Goal: Download file/media

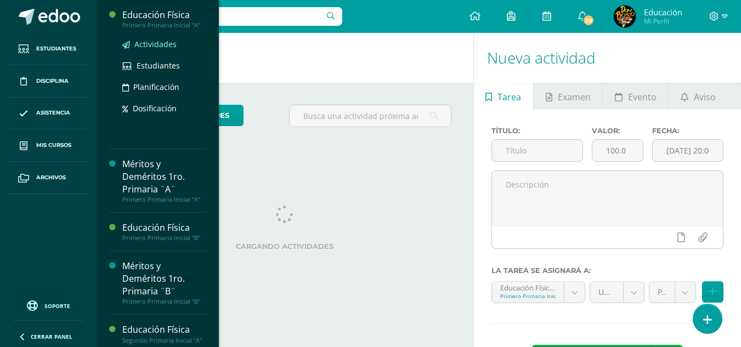
click at [153, 42] on span "Actividades" at bounding box center [155, 44] width 42 height 10
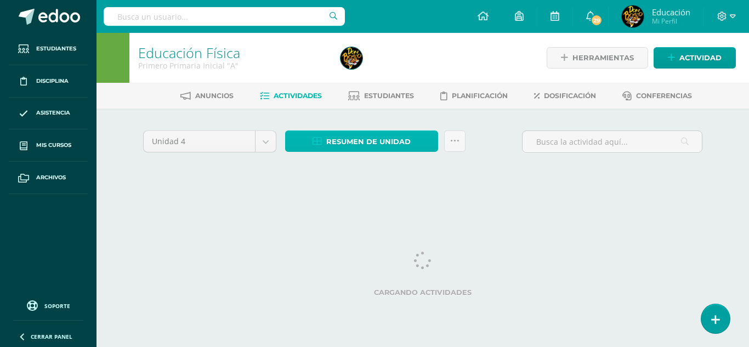
click at [359, 146] on span "Resumen de unidad" at bounding box center [368, 142] width 84 height 20
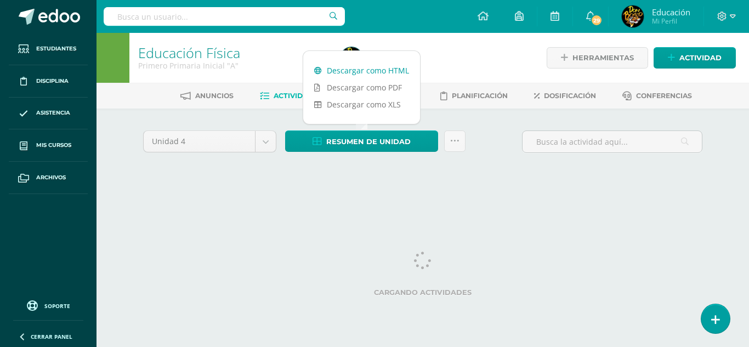
click at [372, 67] on link "Descargar como HTML" at bounding box center [361, 70] width 117 height 17
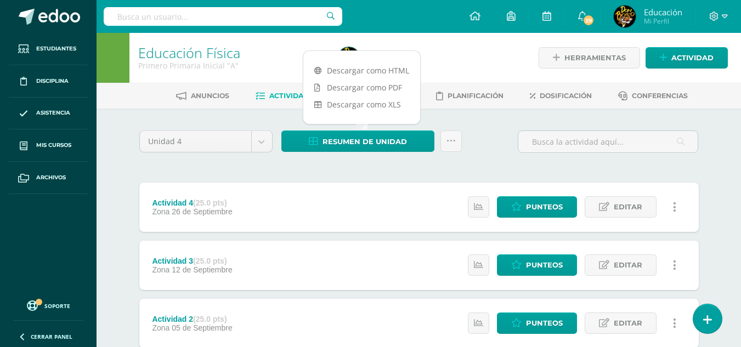
click at [309, 176] on div "Unidad 4 Unidad 1 Unidad 2 Unidad 3 Unidad 4 Resumen de unidad Subir actividade…" at bounding box center [419, 293] width 568 height 327
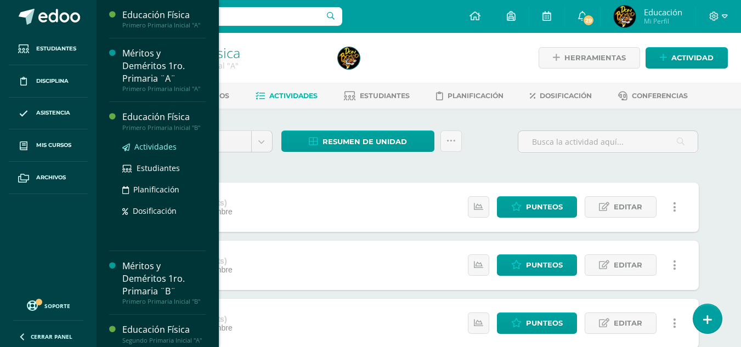
click at [162, 143] on span "Actividades" at bounding box center [155, 146] width 42 height 10
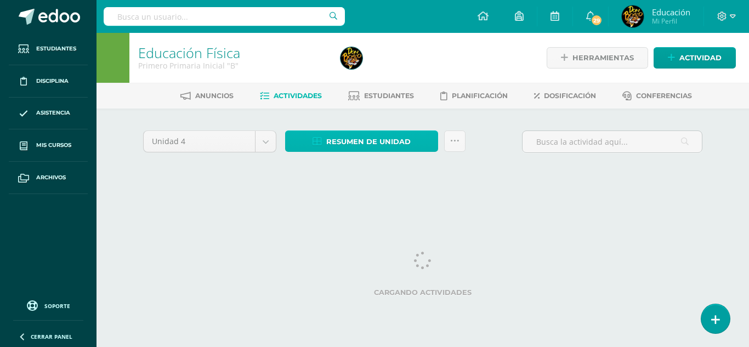
click at [394, 141] on span "Resumen de unidad" at bounding box center [368, 142] width 84 height 20
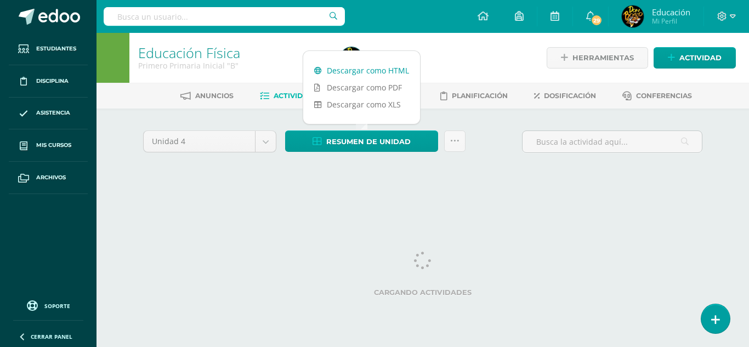
click at [368, 69] on link "Descargar como HTML" at bounding box center [361, 70] width 117 height 17
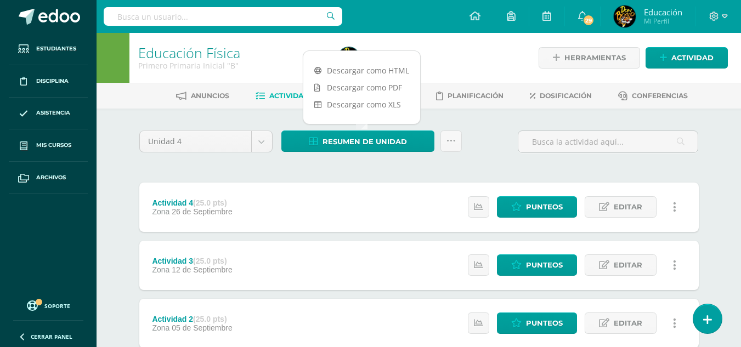
click at [465, 52] on div at bounding box center [435, 58] width 204 height 50
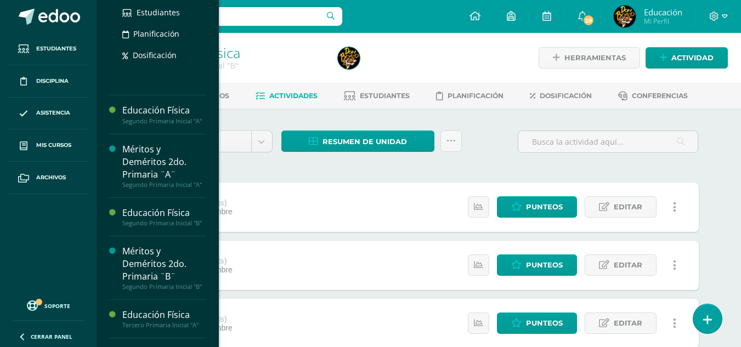
scroll to position [55, 0]
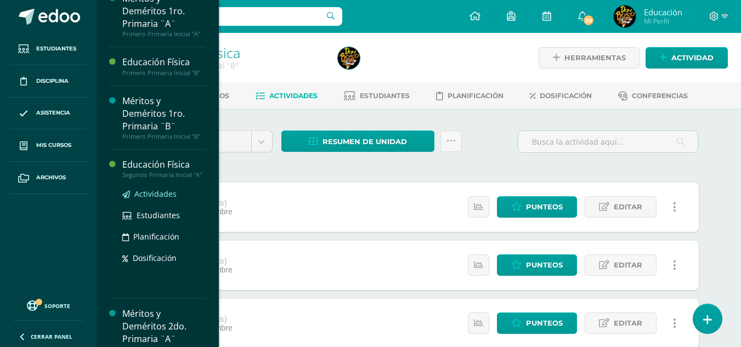
click at [157, 197] on span "Actividades" at bounding box center [155, 194] width 42 height 10
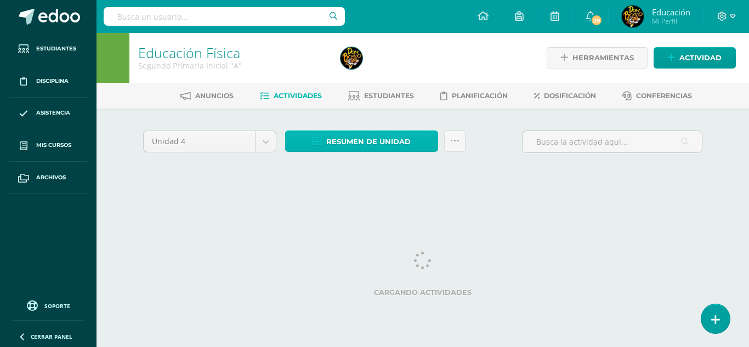
click at [388, 137] on span "Resumen de unidad" at bounding box center [368, 142] width 84 height 20
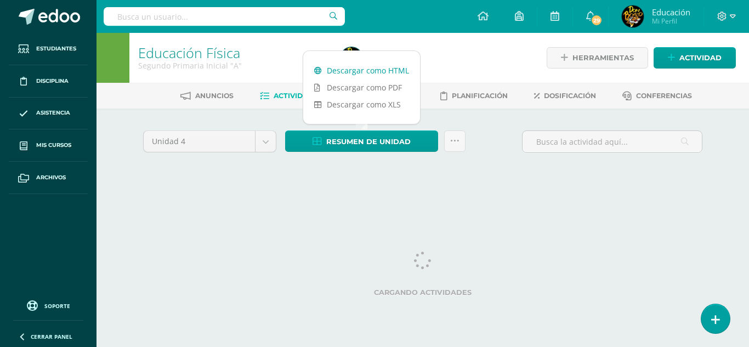
click at [388, 71] on link "Descargar como HTML" at bounding box center [361, 70] width 117 height 17
click at [509, 135] on div "Unidad 4 Unidad 1 Unidad 2 Unidad 3 Unidad 4 Resumen de unidad Subir actividade…" at bounding box center [423, 145] width 568 height 31
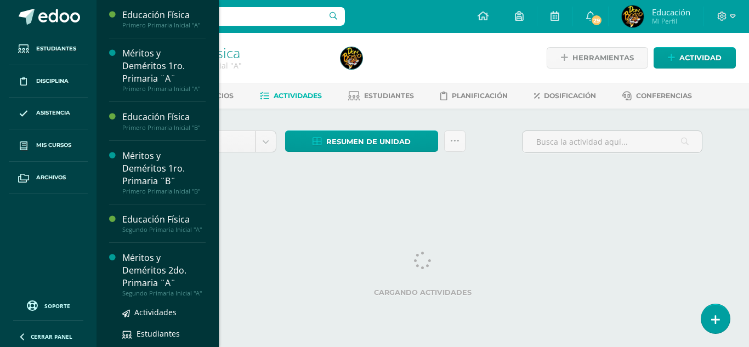
scroll to position [164, 0]
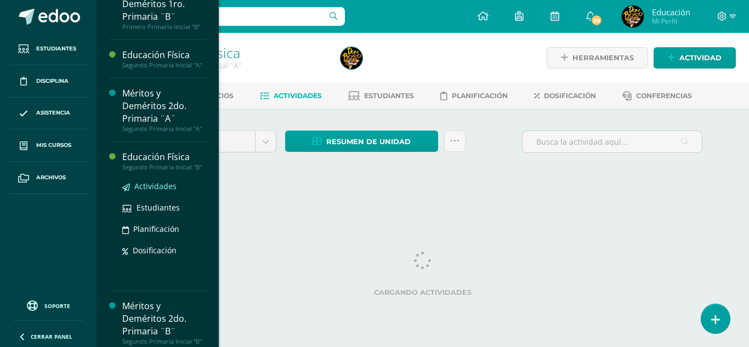
click at [153, 191] on span "Actividades" at bounding box center [155, 186] width 42 height 10
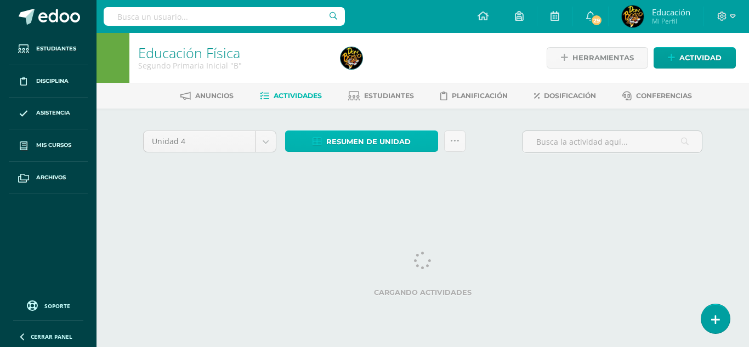
click at [374, 143] on span "Resumen de unidad" at bounding box center [368, 142] width 84 height 20
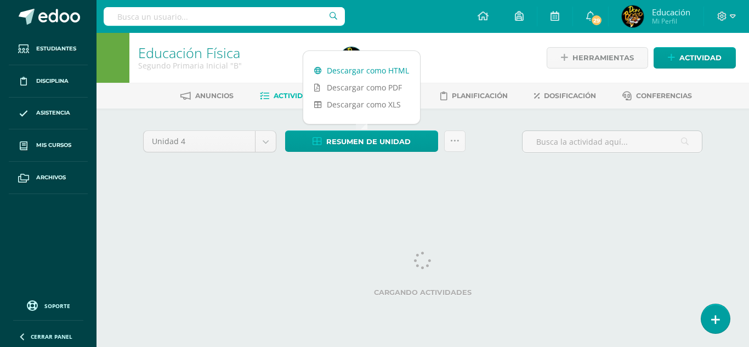
click at [372, 71] on link "Descargar como HTML" at bounding box center [361, 70] width 117 height 17
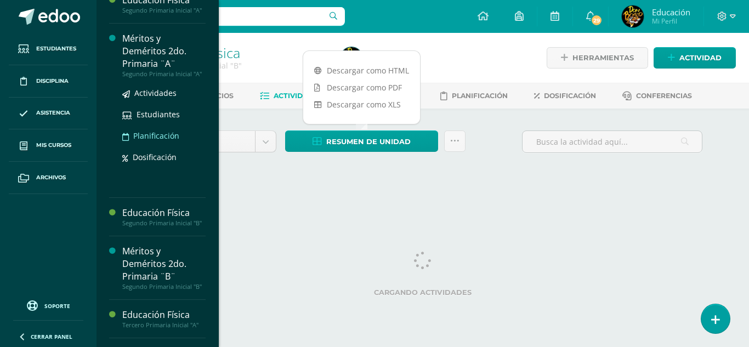
scroll to position [274, 0]
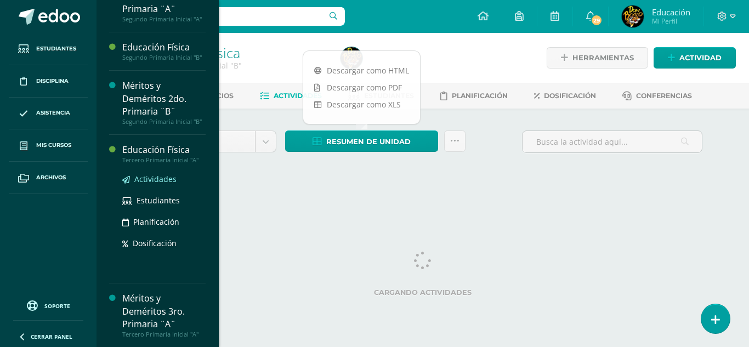
click at [164, 184] on span "Actividades" at bounding box center [155, 179] width 42 height 10
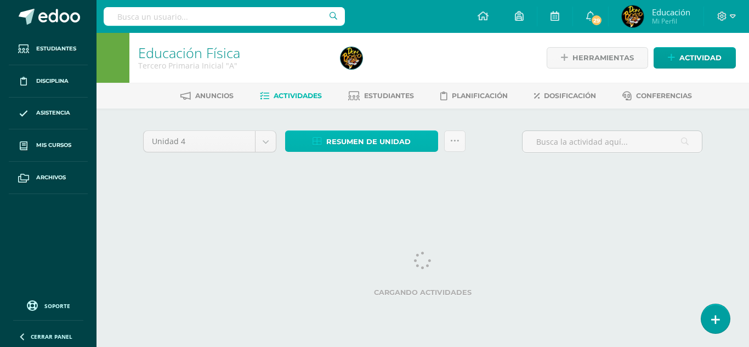
click at [383, 146] on span "Resumen de unidad" at bounding box center [368, 142] width 84 height 20
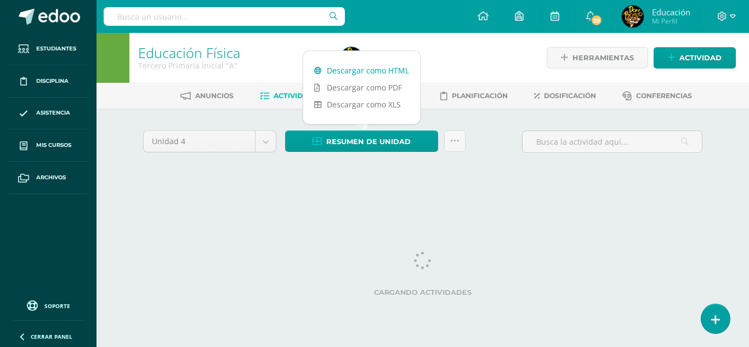
click at [379, 66] on link "Descargar como HTML" at bounding box center [361, 70] width 117 height 17
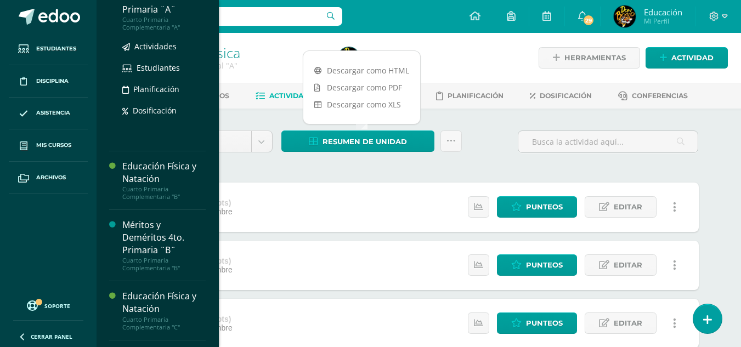
scroll to position [538, 0]
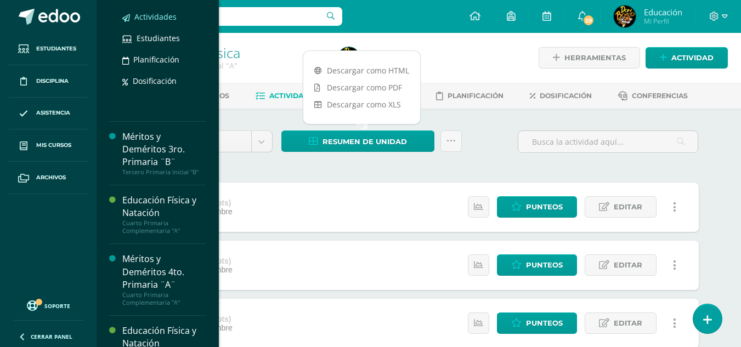
click at [165, 22] on span "Actividades" at bounding box center [155, 17] width 42 height 10
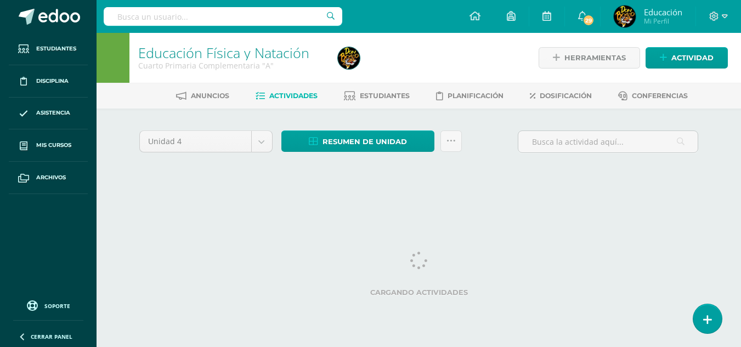
scroll to position [8285, 0]
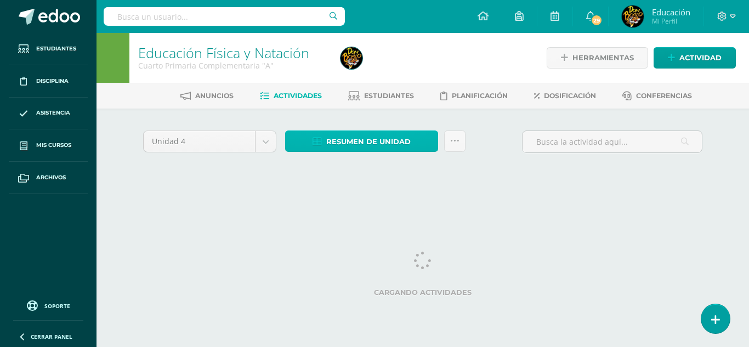
click at [369, 144] on span "Resumen de unidad" at bounding box center [368, 142] width 84 height 20
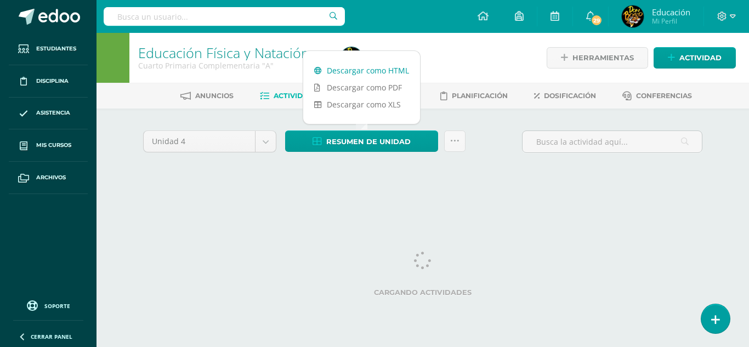
click at [360, 68] on link "Descargar como HTML" at bounding box center [361, 70] width 117 height 17
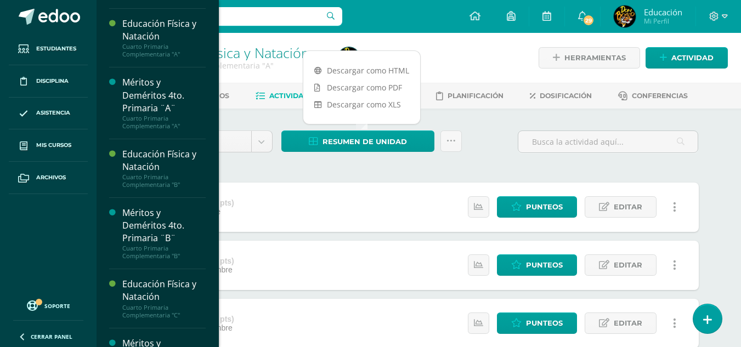
scroll to position [657, 0]
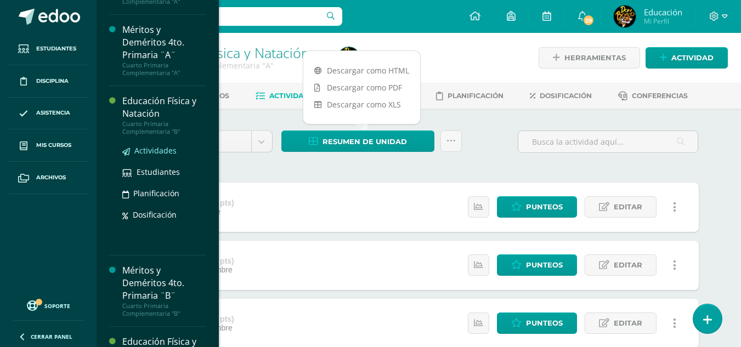
click at [153, 156] on span "Actividades" at bounding box center [155, 150] width 42 height 10
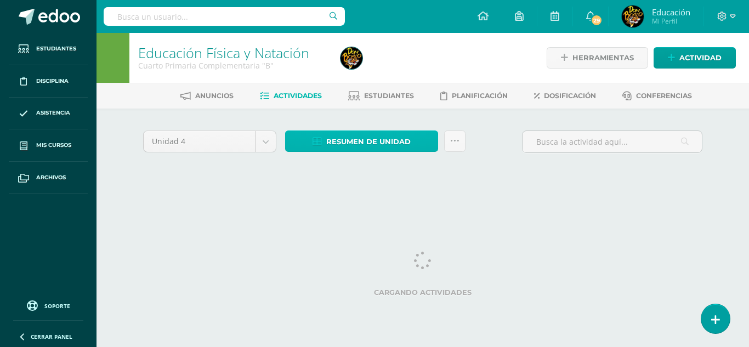
click at [372, 147] on span "Resumen de unidad" at bounding box center [368, 142] width 84 height 20
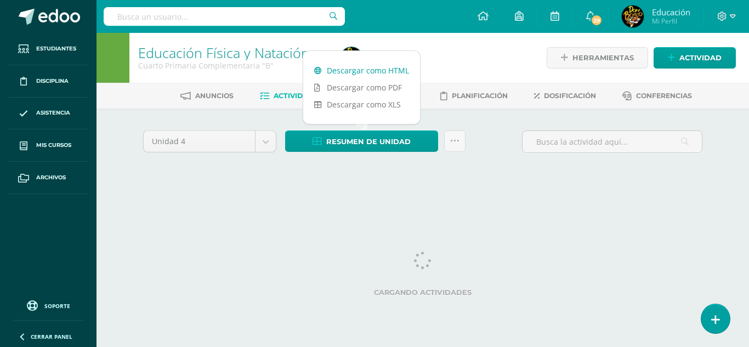
click at [349, 73] on link "Descargar como HTML" at bounding box center [361, 70] width 117 height 17
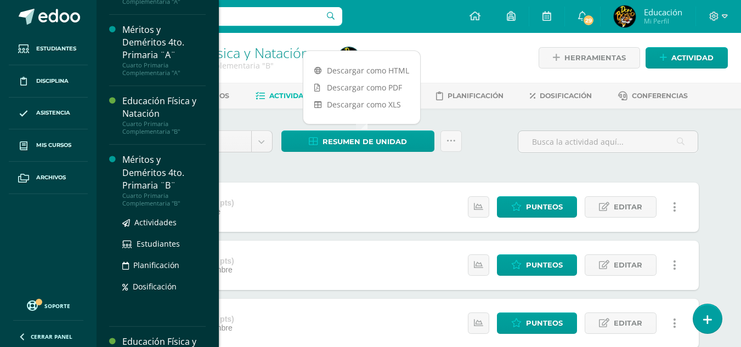
scroll to position [767, 0]
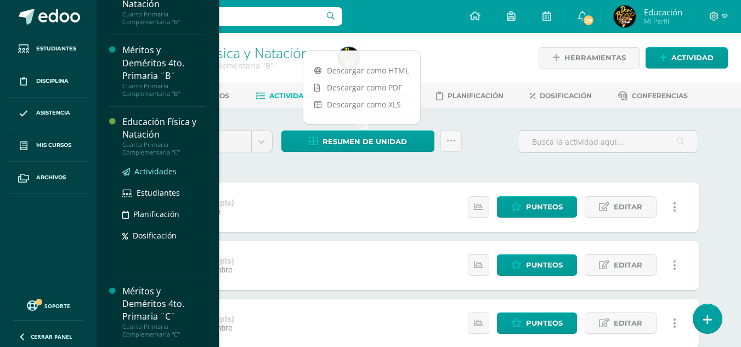
click at [163, 177] on span "Actividades" at bounding box center [155, 171] width 42 height 10
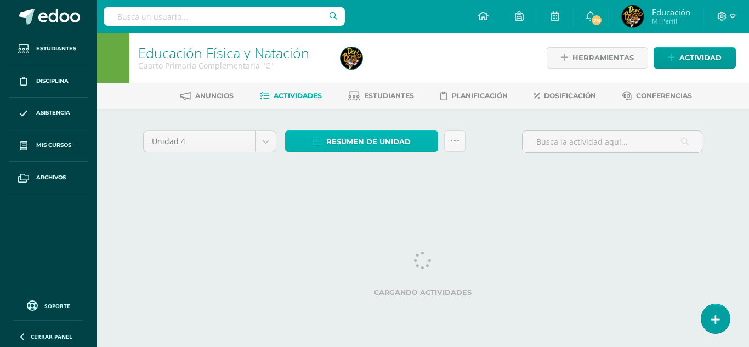
click at [382, 136] on span "Resumen de unidad" at bounding box center [368, 142] width 84 height 20
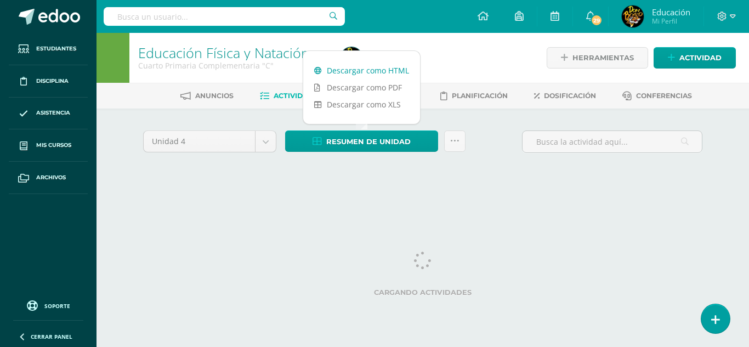
click at [380, 71] on link "Descargar como HTML" at bounding box center [361, 70] width 117 height 17
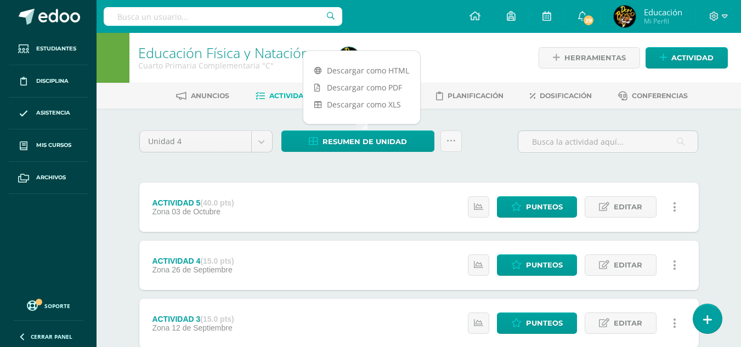
click at [206, 118] on div "Unidad 4 Unidad 1 Unidad 2 Unidad 3 Unidad 4 Resumen de unidad Subir actividade…" at bounding box center [418, 323] width 603 height 429
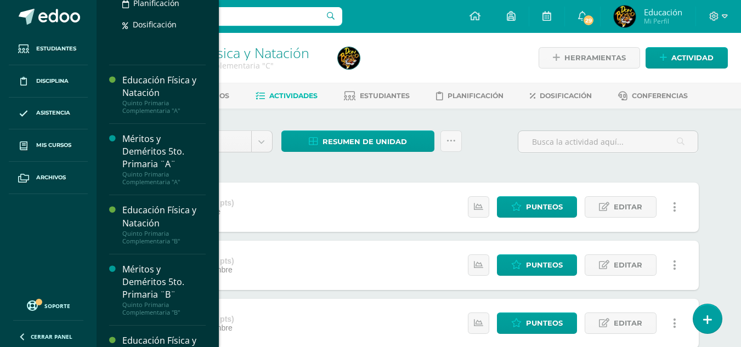
scroll to position [940, 0]
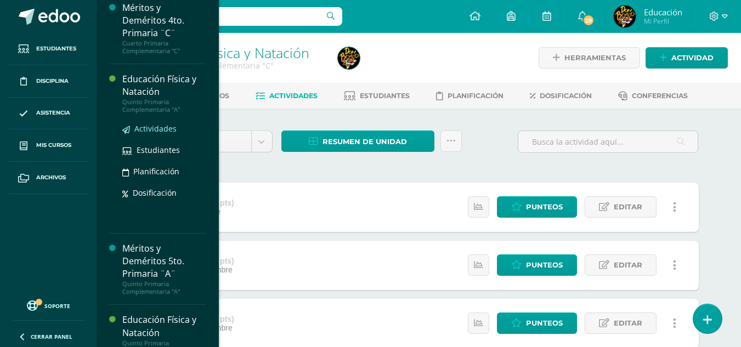
click at [164, 134] on span "Actividades" at bounding box center [155, 128] width 42 height 10
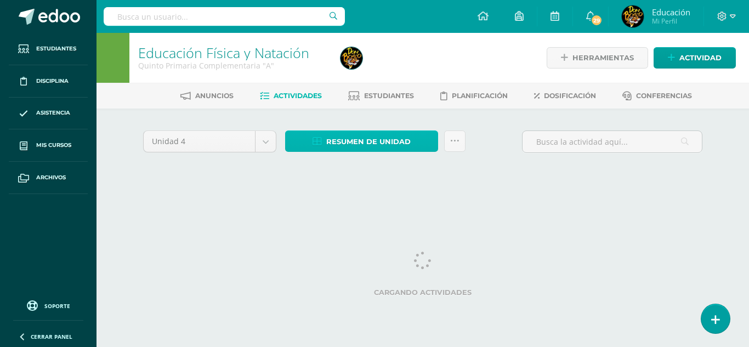
click at [373, 147] on span "Resumen de unidad" at bounding box center [368, 142] width 84 height 20
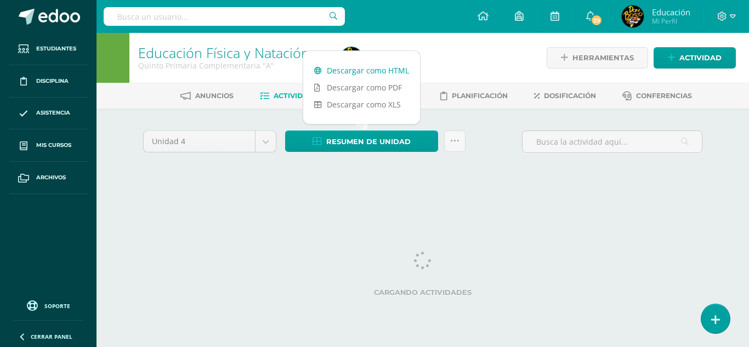
click at [363, 72] on link "Descargar como HTML" at bounding box center [361, 70] width 117 height 17
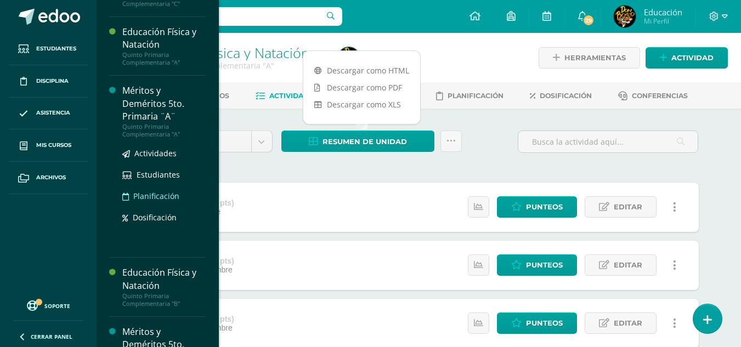
scroll to position [1042, 0]
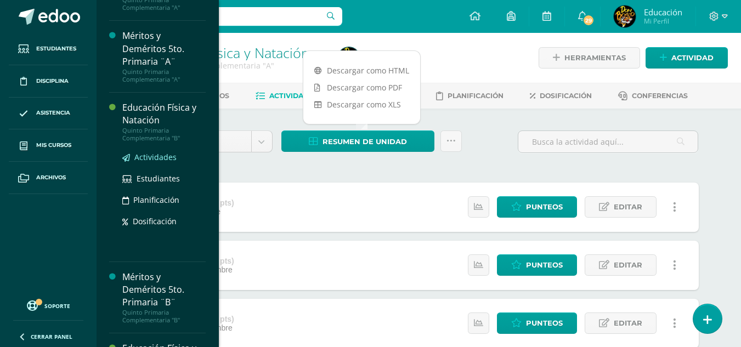
click at [163, 162] on span "Actividades" at bounding box center [155, 157] width 42 height 10
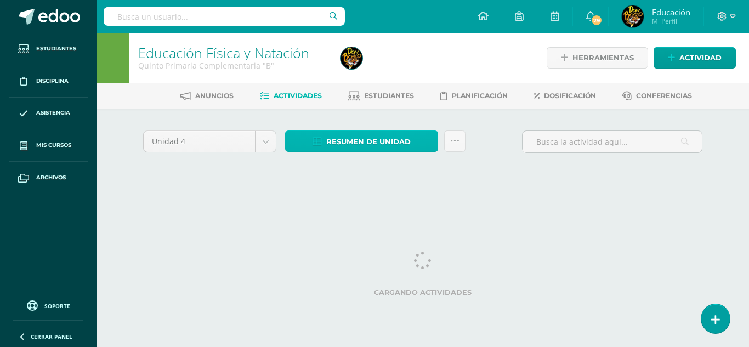
click at [376, 140] on span "Resumen de unidad" at bounding box center [368, 142] width 84 height 20
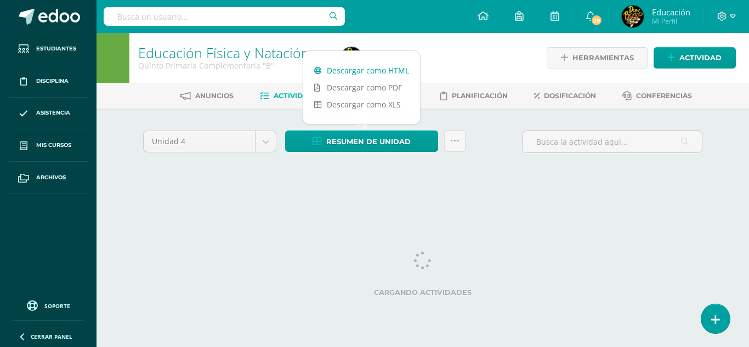
click at [363, 69] on link "Descargar como HTML" at bounding box center [361, 70] width 117 height 17
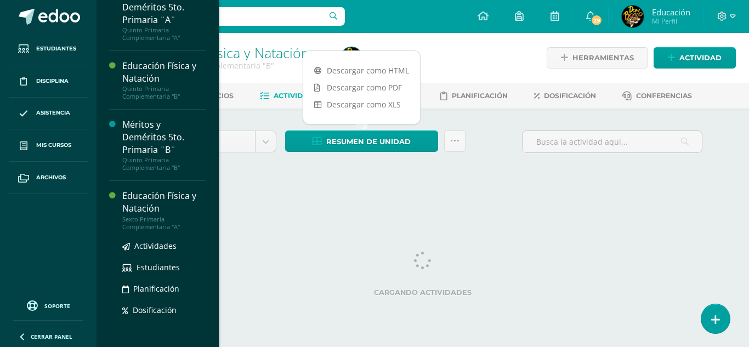
scroll to position [1193, 0]
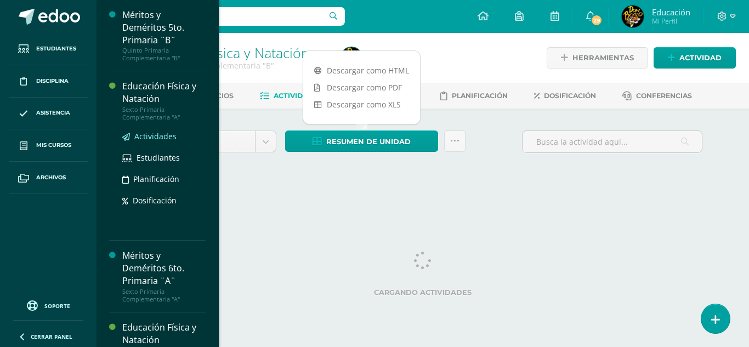
click at [154, 141] on span "Actividades" at bounding box center [155, 136] width 42 height 10
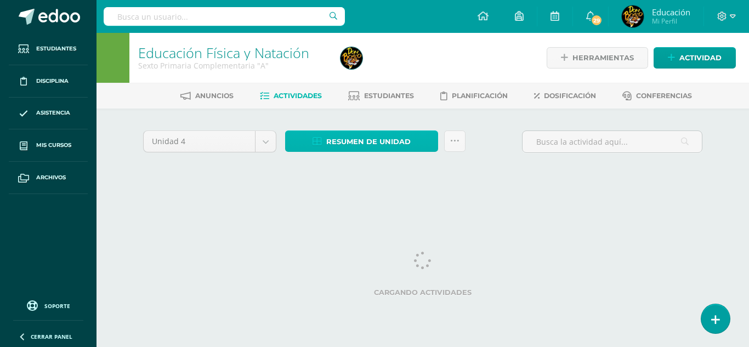
click at [337, 135] on span "Resumen de unidad" at bounding box center [368, 142] width 84 height 20
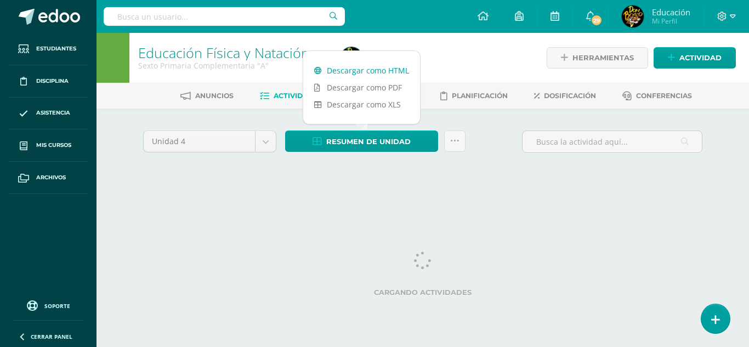
click at [352, 70] on link "Descargar como HTML" at bounding box center [361, 70] width 117 height 17
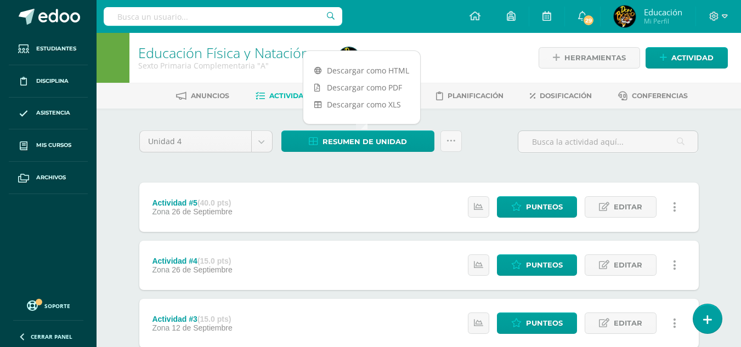
click at [238, 118] on div "Unidad 4 Unidad 1 Unidad 2 Unidad 3 Unidad 4 Resumen de unidad Subir actividade…" at bounding box center [418, 323] width 603 height 429
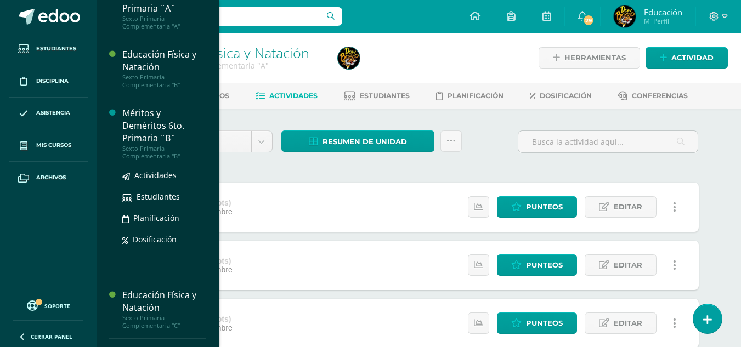
scroll to position [1352, 0]
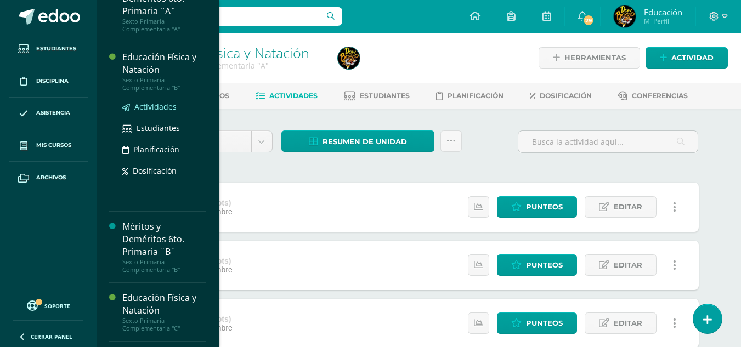
click at [147, 112] on span "Actividades" at bounding box center [155, 106] width 42 height 10
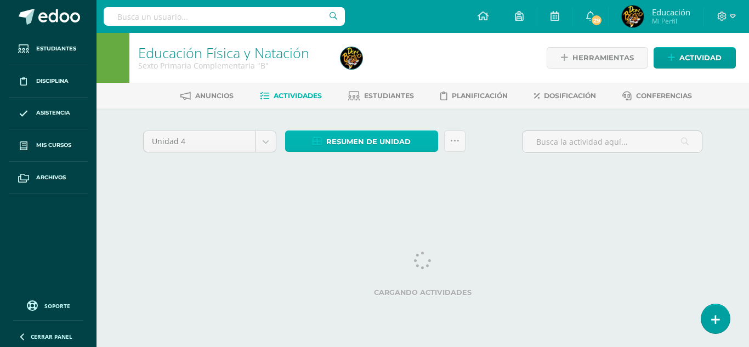
click at [385, 146] on span "Resumen de unidad" at bounding box center [368, 142] width 84 height 20
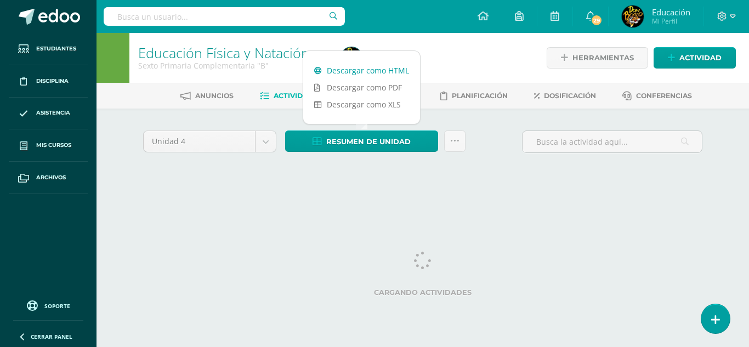
click at [369, 71] on link "Descargar como HTML" at bounding box center [361, 70] width 117 height 17
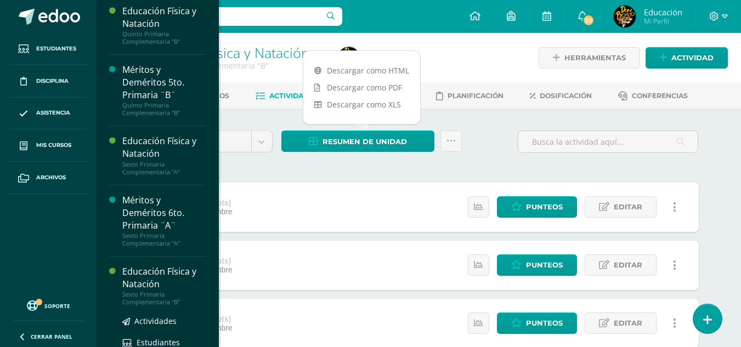
scroll to position [1357, 0]
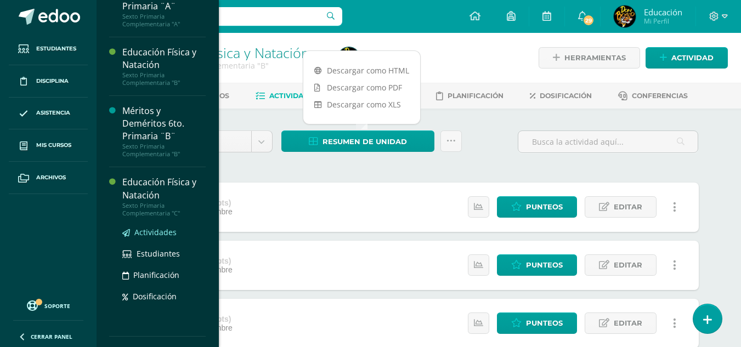
click at [157, 237] on span "Actividades" at bounding box center [155, 232] width 42 height 10
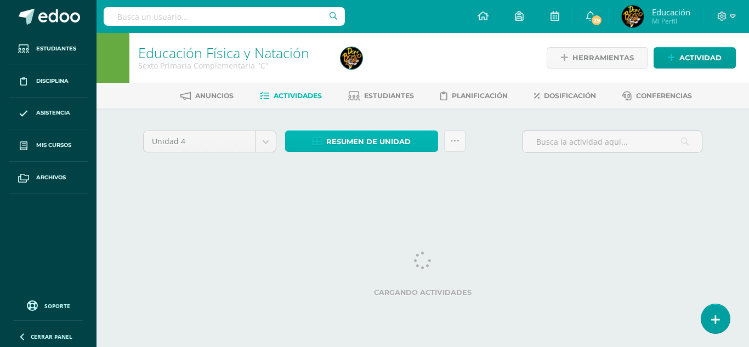
click at [375, 141] on span "Resumen de unidad" at bounding box center [368, 142] width 84 height 20
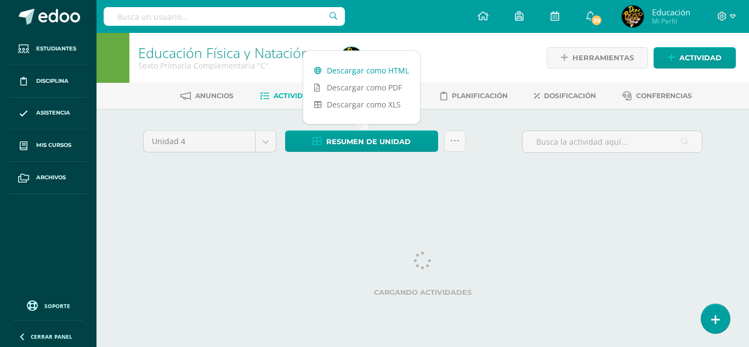
click at [373, 69] on link "Descargar como HTML" at bounding box center [361, 70] width 117 height 17
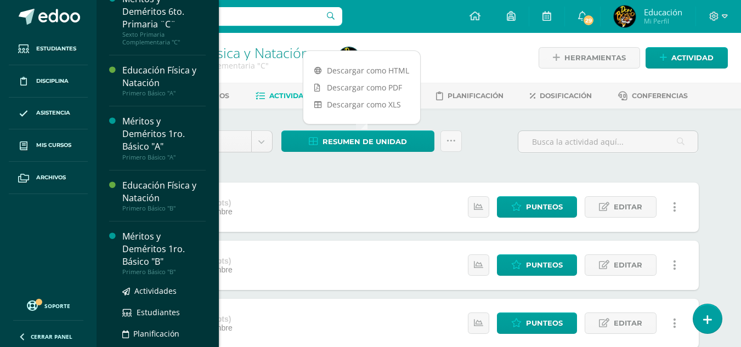
scroll to position [1490, 0]
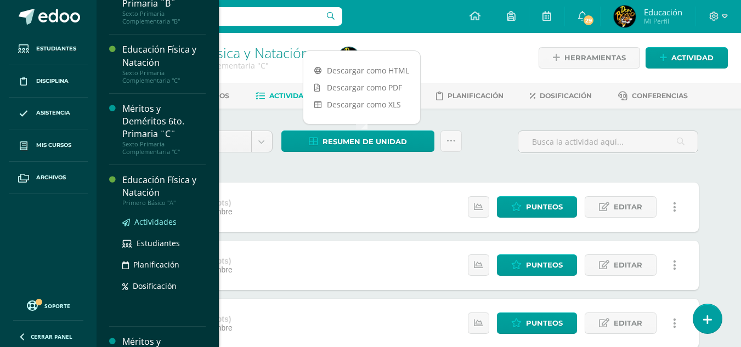
click at [150, 227] on span "Actividades" at bounding box center [155, 222] width 42 height 10
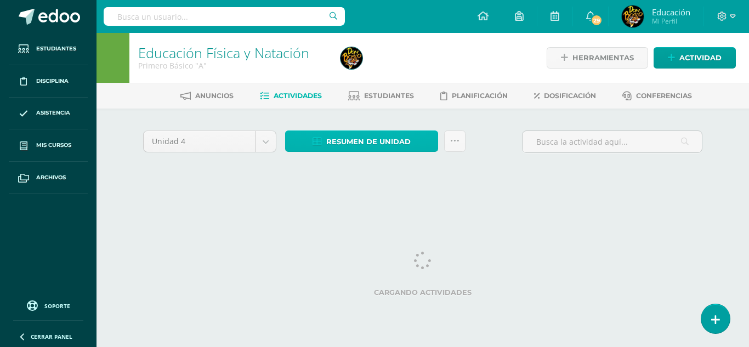
click at [394, 134] on span "Resumen de unidad" at bounding box center [368, 142] width 84 height 20
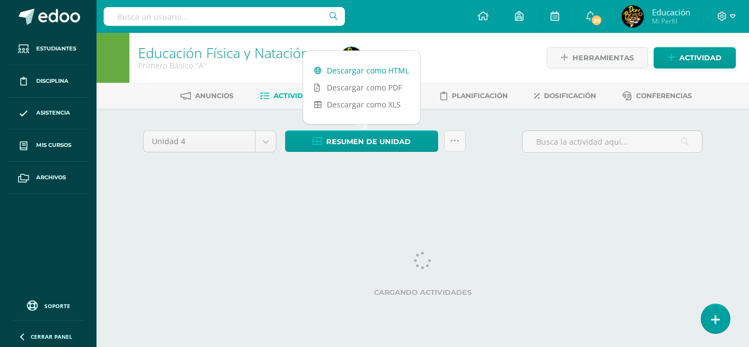
click at [374, 69] on link "Descargar como HTML" at bounding box center [361, 70] width 117 height 17
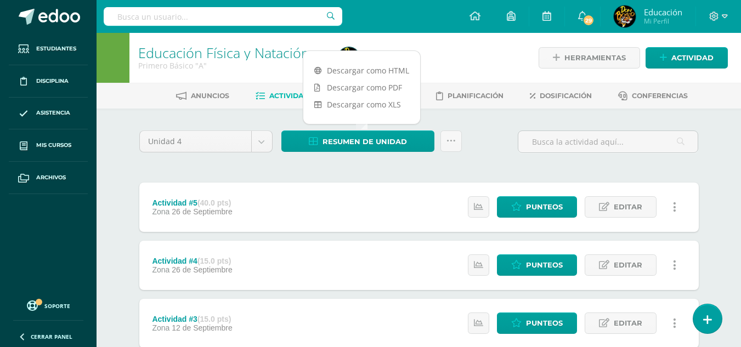
click at [493, 154] on div "Unidad 4 Unidad 1 Unidad 2 Unidad 3 Unidad 4 Resumen de unidad Subir actividade…" at bounding box center [419, 145] width 568 height 31
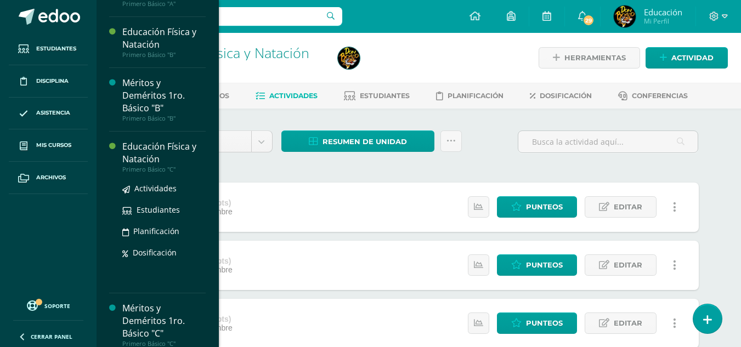
scroll to position [1698, 0]
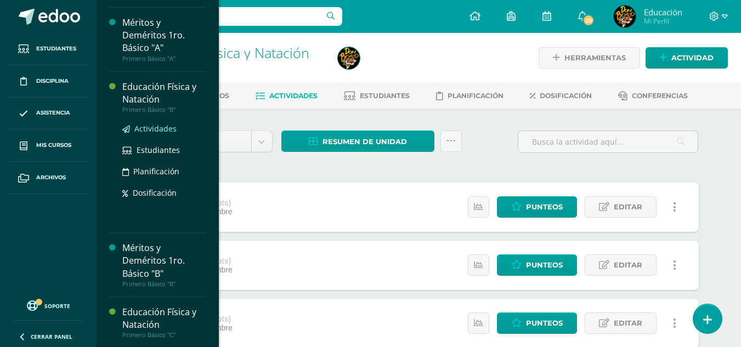
click at [156, 134] on span "Actividades" at bounding box center [155, 128] width 42 height 10
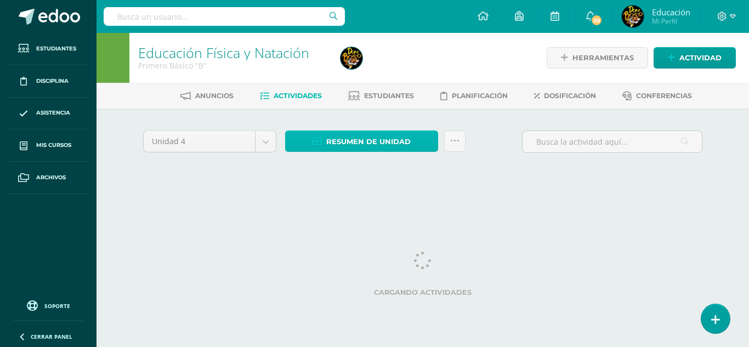
click at [361, 140] on span "Resumen de unidad" at bounding box center [368, 142] width 84 height 20
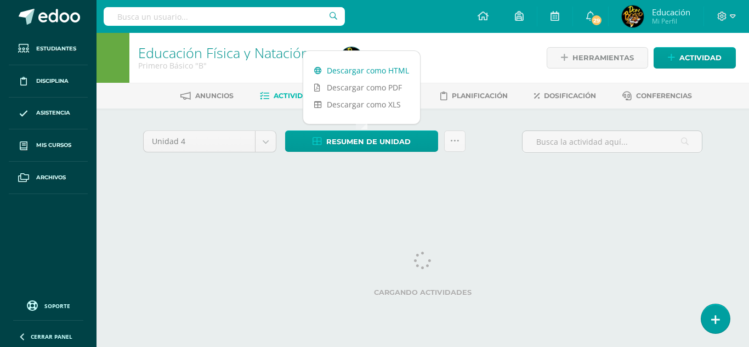
click at [368, 67] on link "Descargar como HTML" at bounding box center [361, 70] width 117 height 17
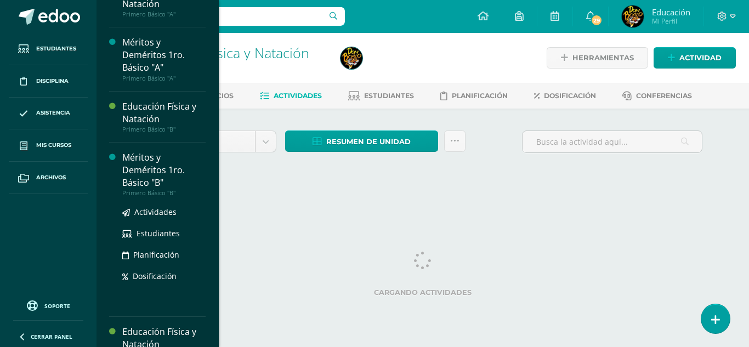
scroll to position [1843, 0]
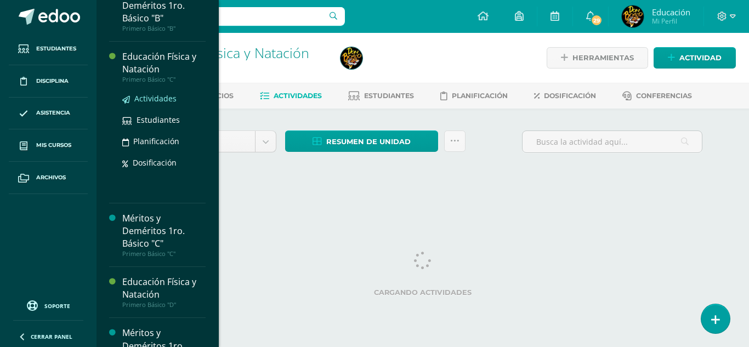
click at [161, 104] on span "Actividades" at bounding box center [155, 98] width 42 height 10
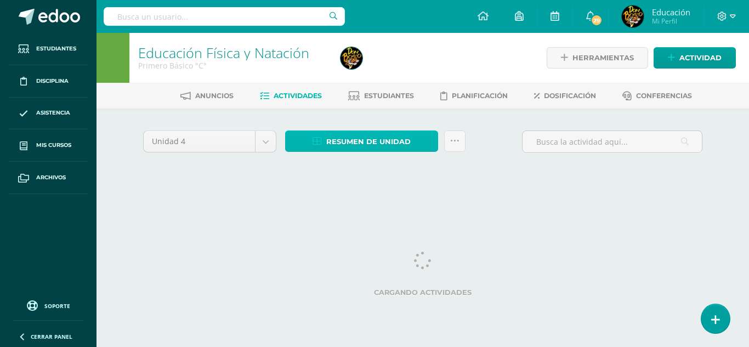
click at [390, 140] on span "Resumen de unidad" at bounding box center [368, 142] width 84 height 20
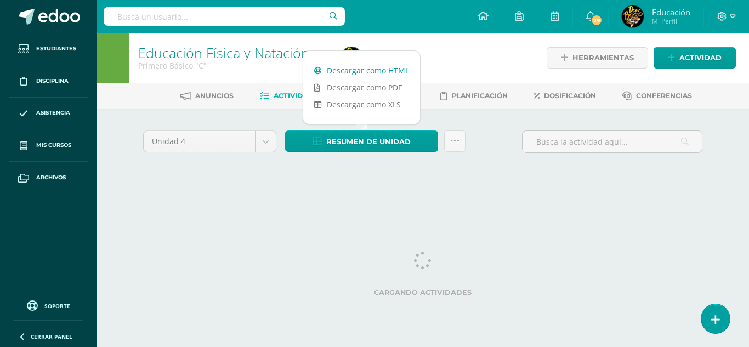
click at [378, 69] on link "Descargar como HTML" at bounding box center [361, 70] width 117 height 17
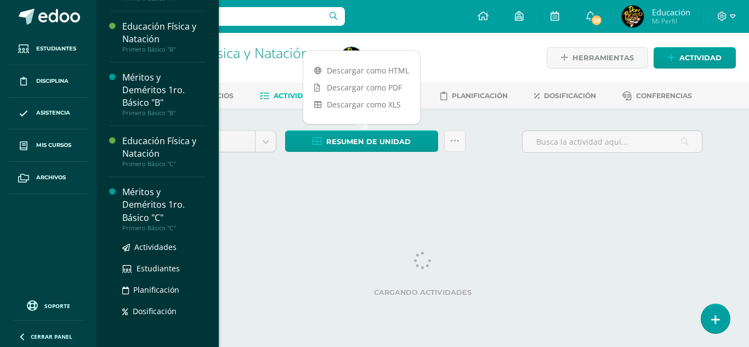
scroll to position [1868, 0]
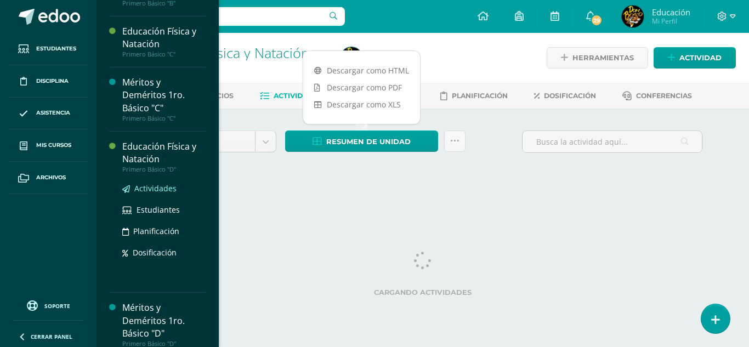
click at [160, 194] on span "Actividades" at bounding box center [155, 188] width 42 height 10
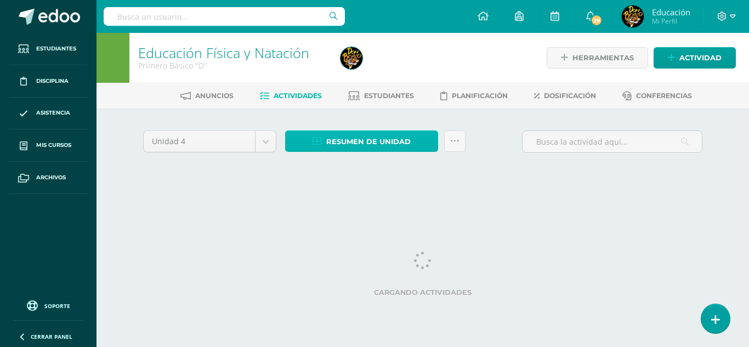
click at [371, 144] on span "Resumen de unidad" at bounding box center [368, 142] width 84 height 20
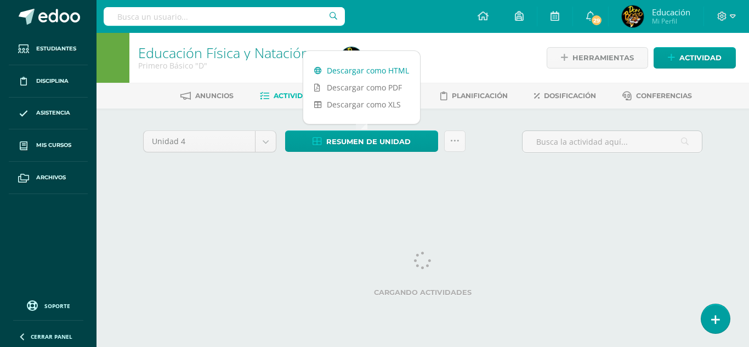
click at [366, 71] on link "Descargar como HTML" at bounding box center [361, 70] width 117 height 17
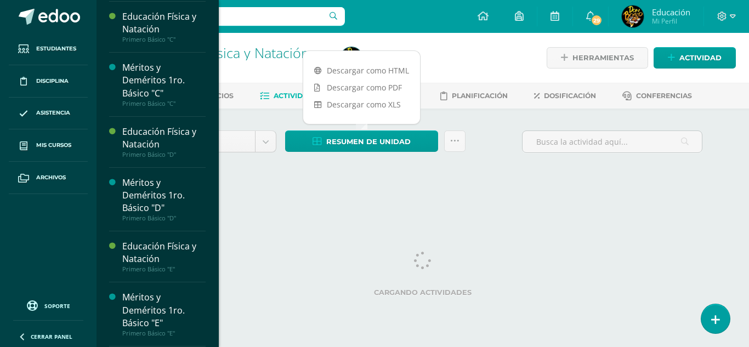
scroll to position [1993, 0]
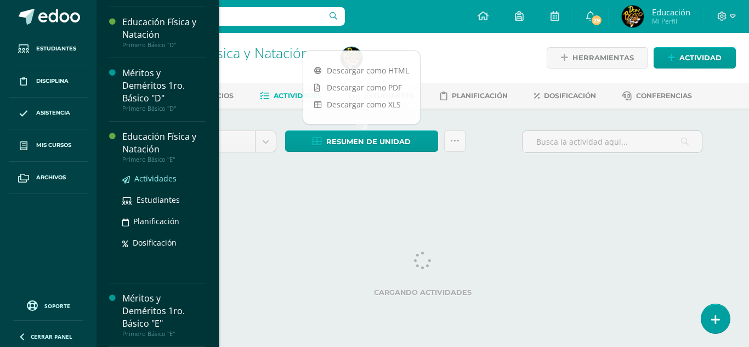
click at [165, 184] on span "Actividades" at bounding box center [155, 178] width 42 height 10
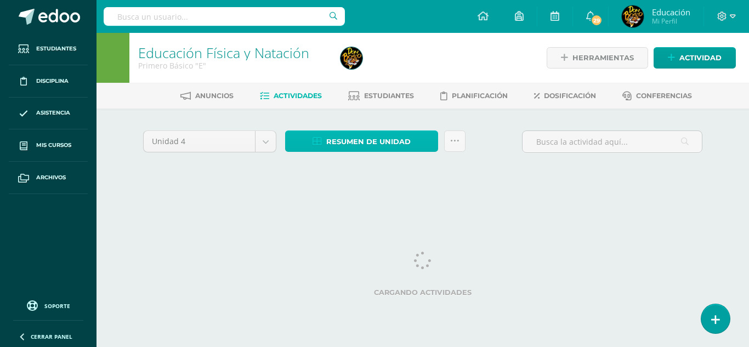
click at [371, 134] on span "Resumen de unidad" at bounding box center [368, 142] width 84 height 20
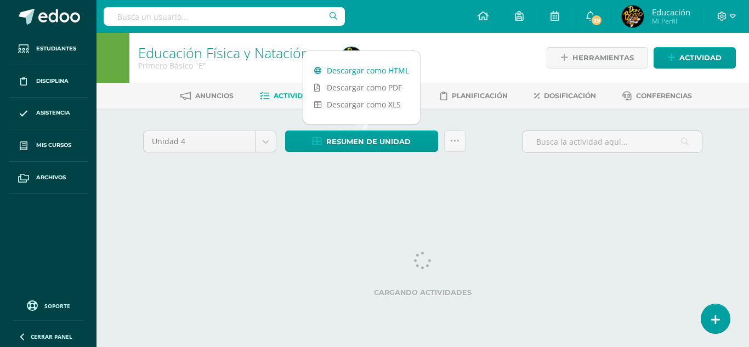
click at [380, 71] on link "Descargar como HTML" at bounding box center [361, 70] width 117 height 17
click at [156, 109] on div "Unidad 4 Unidad 1 Unidad 2 Unidad 3 Unidad 4 Resumen de unidad Subir actividade…" at bounding box center [422, 157] width 603 height 96
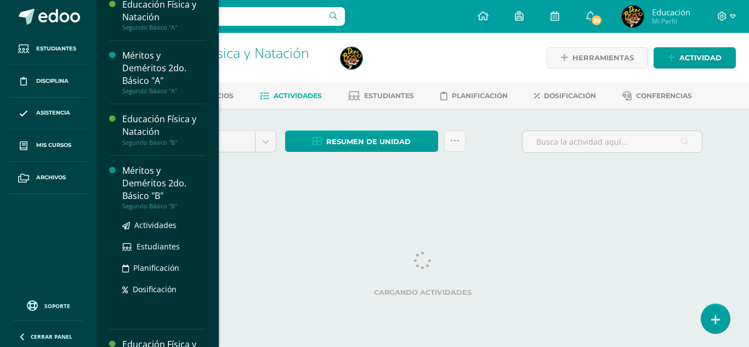
scroll to position [2218, 0]
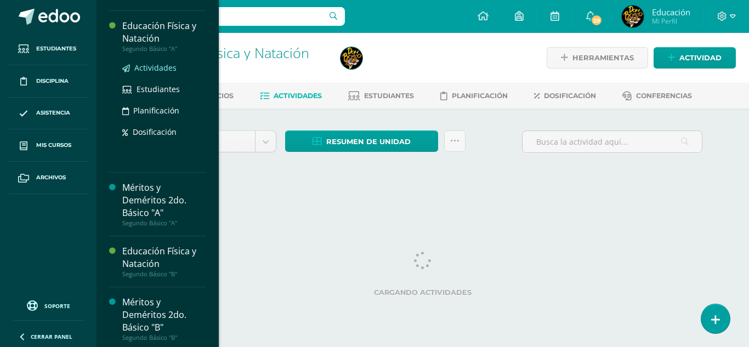
click at [156, 73] on span "Actividades" at bounding box center [155, 67] width 42 height 10
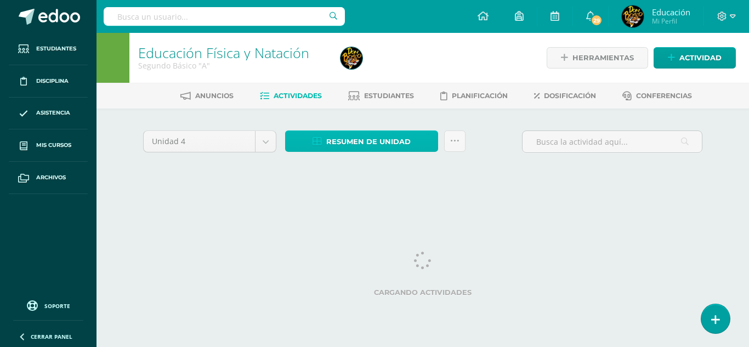
click at [380, 140] on span "Resumen de unidad" at bounding box center [368, 142] width 84 height 20
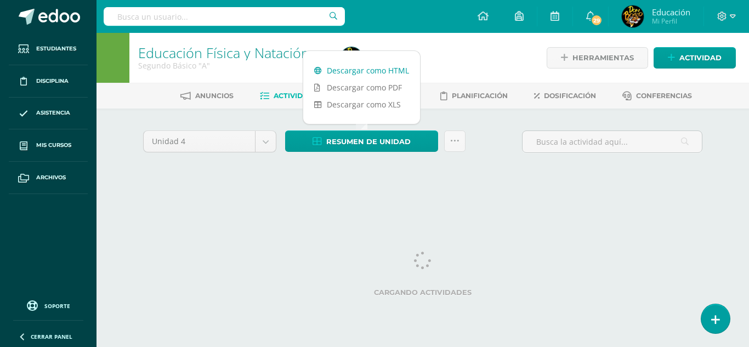
click at [367, 70] on link "Descargar como HTML" at bounding box center [361, 70] width 117 height 17
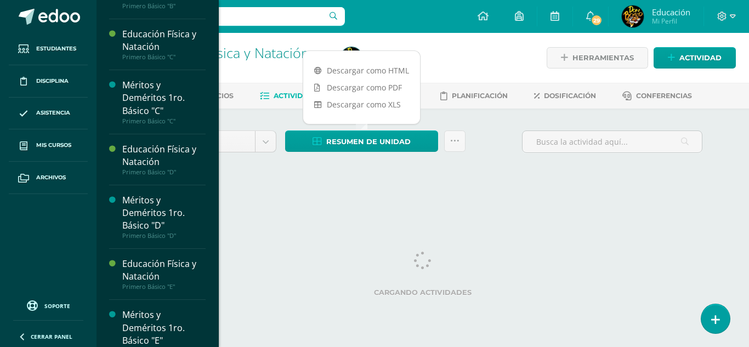
scroll to position [2194, 0]
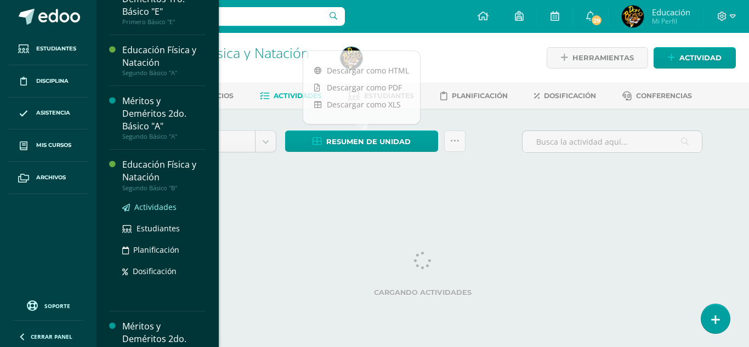
click at [159, 212] on span "Actividades" at bounding box center [155, 207] width 42 height 10
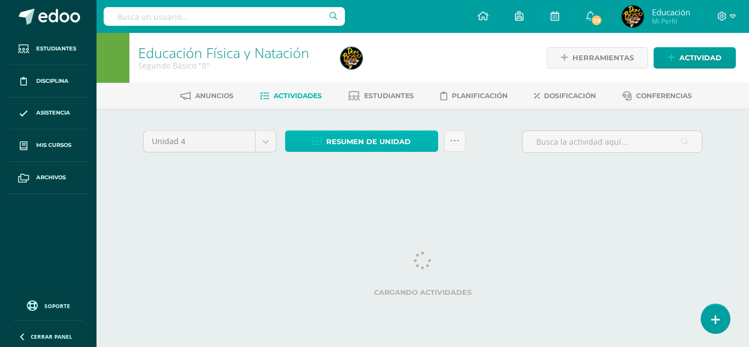
click at [371, 142] on span "Resumen de unidad" at bounding box center [368, 142] width 84 height 20
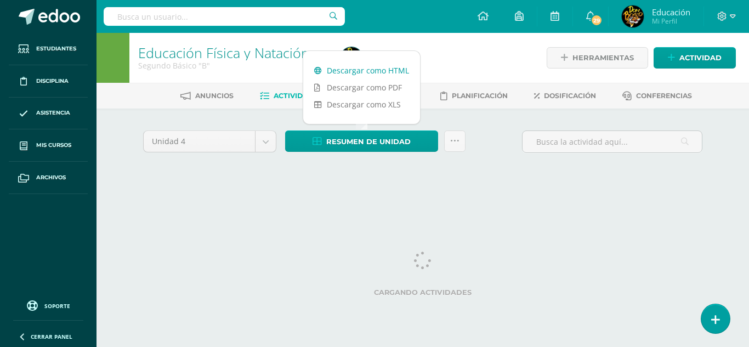
click at [368, 67] on link "Descargar como HTML" at bounding box center [361, 70] width 117 height 17
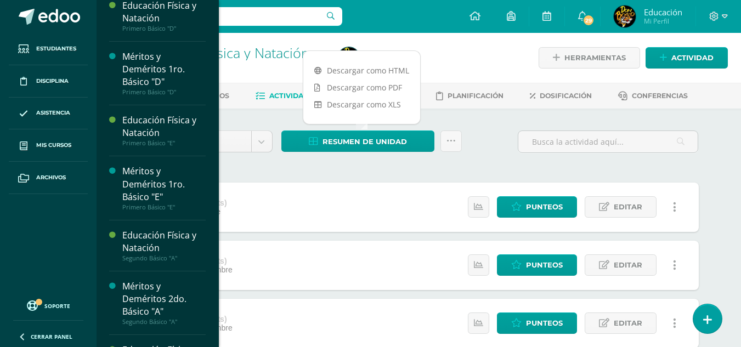
scroll to position [2393, 0]
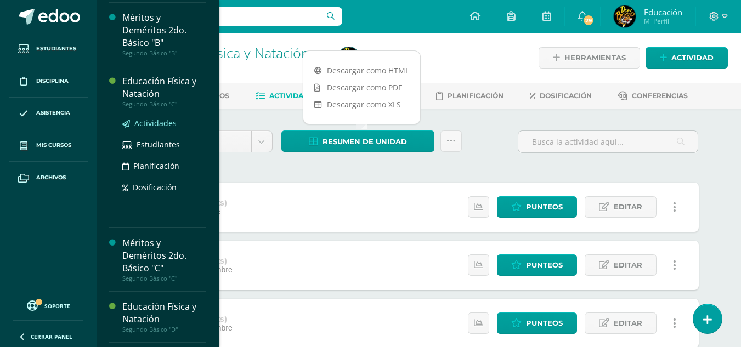
click at [147, 128] on span "Actividades" at bounding box center [155, 123] width 42 height 10
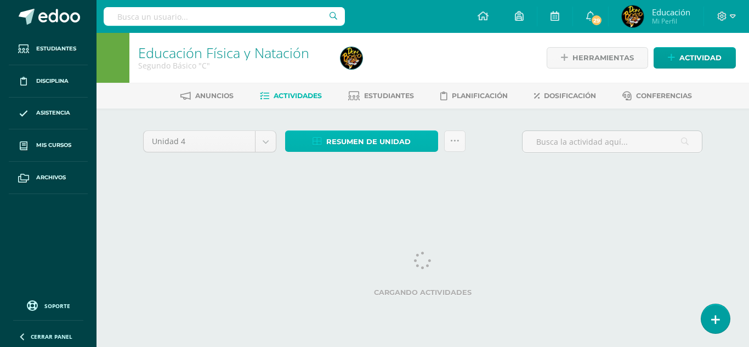
click at [361, 136] on span "Resumen de unidad" at bounding box center [368, 142] width 84 height 20
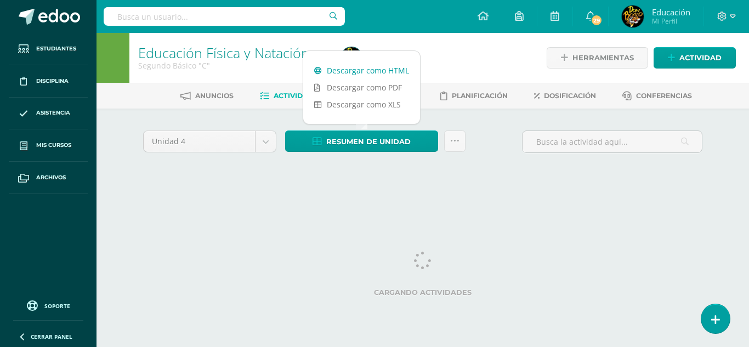
click at [363, 69] on link "Descargar como HTML" at bounding box center [361, 70] width 117 height 17
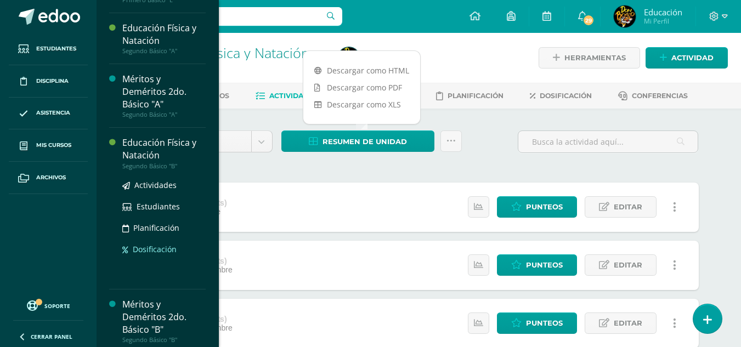
scroll to position [2490, 0]
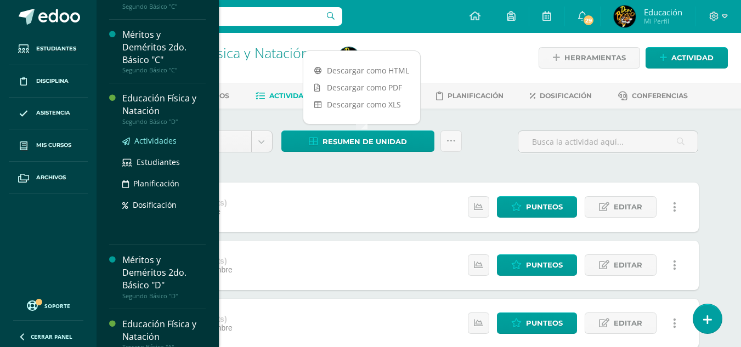
click at [155, 146] on span "Actividades" at bounding box center [155, 140] width 42 height 10
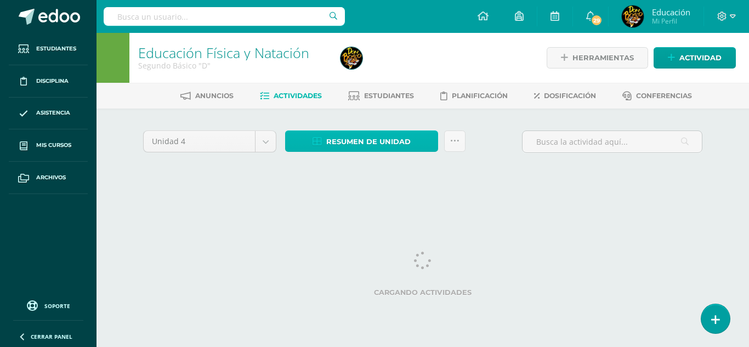
click at [369, 139] on span "Resumen de unidad" at bounding box center [368, 142] width 84 height 20
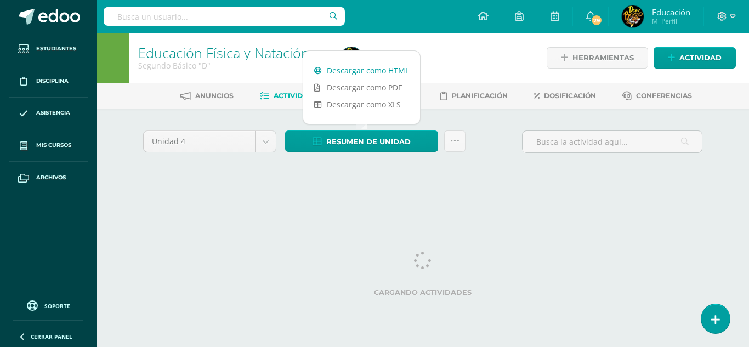
click at [371, 70] on link "Descargar como HTML" at bounding box center [361, 70] width 117 height 17
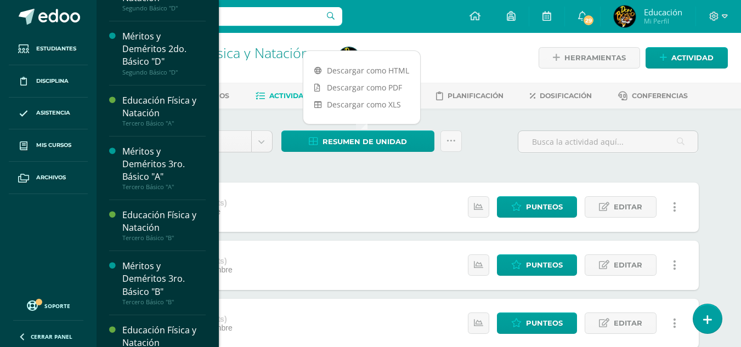
scroll to position [2706, 0]
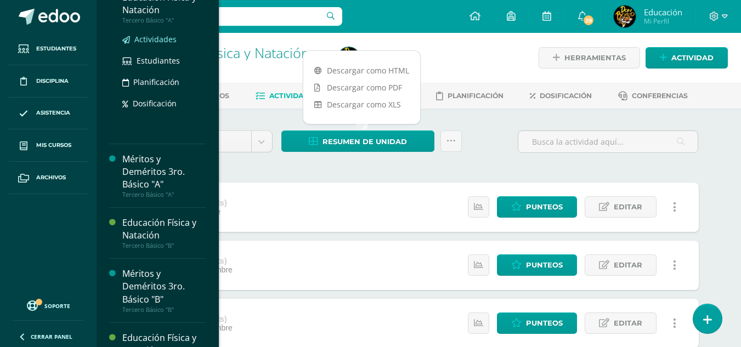
click at [151, 44] on span "Actividades" at bounding box center [155, 39] width 42 height 10
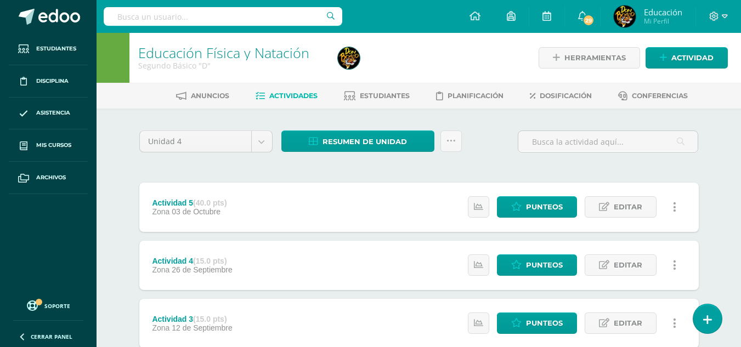
click at [485, 129] on div "Unidad 4 Unidad 1 Unidad 2 Unidad 3 Unidad 4 Resumen de unidad Subir actividade…" at bounding box center [418, 323] width 603 height 429
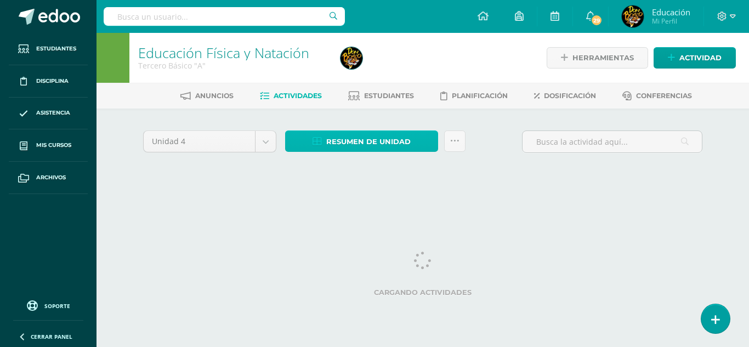
click at [353, 145] on span "Resumen de unidad" at bounding box center [368, 142] width 84 height 20
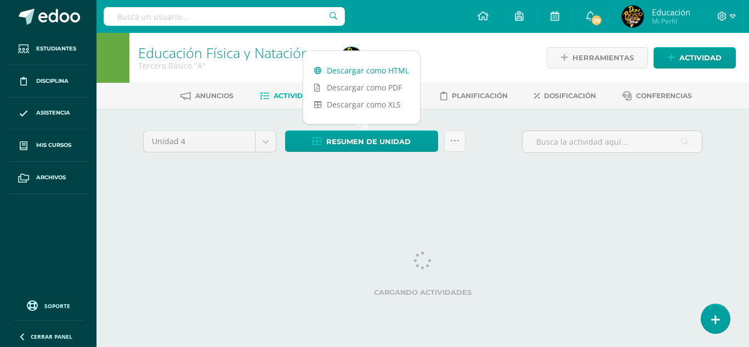
click at [368, 70] on link "Descargar como HTML" at bounding box center [361, 70] width 117 height 17
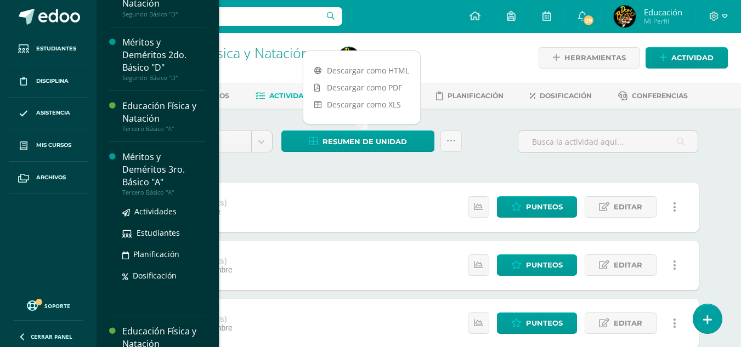
scroll to position [2653, 0]
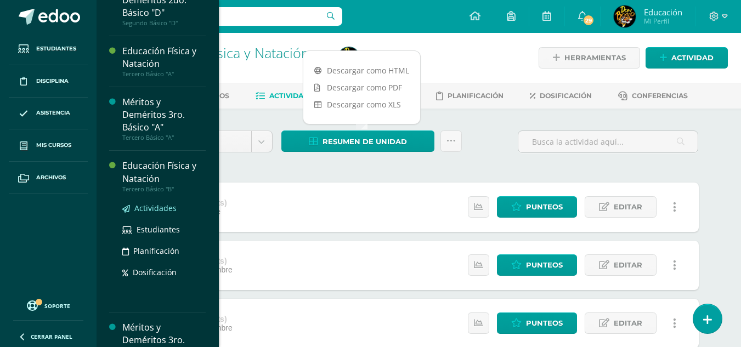
click at [160, 213] on span "Actividades" at bounding box center [155, 208] width 42 height 10
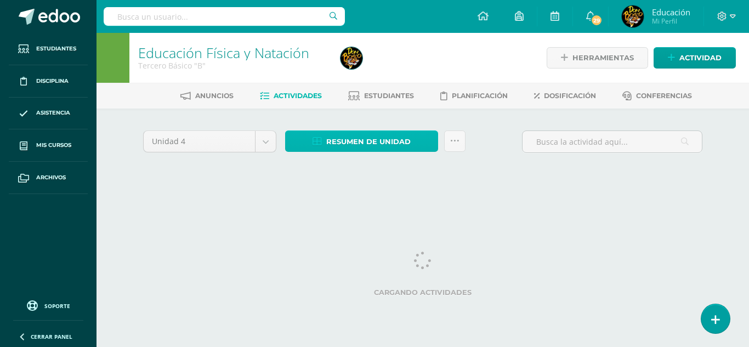
click at [374, 142] on span "Resumen de unidad" at bounding box center [368, 142] width 84 height 20
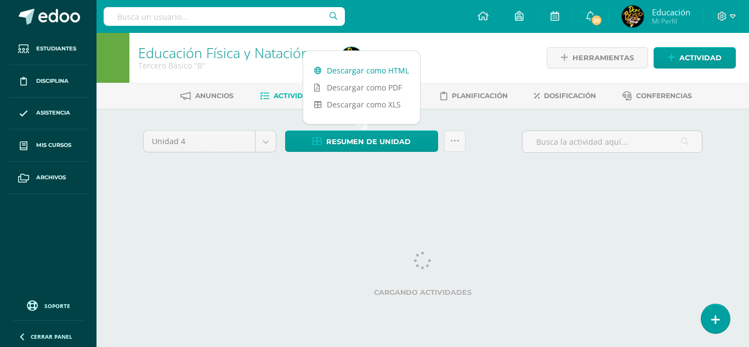
click at [359, 66] on link "Descargar como HTML" at bounding box center [361, 70] width 117 height 17
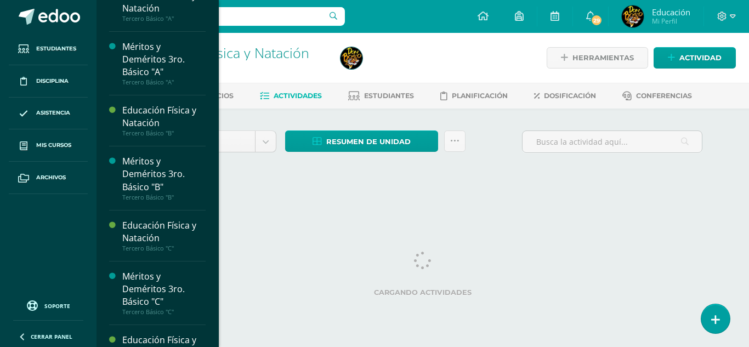
scroll to position [2874, 0]
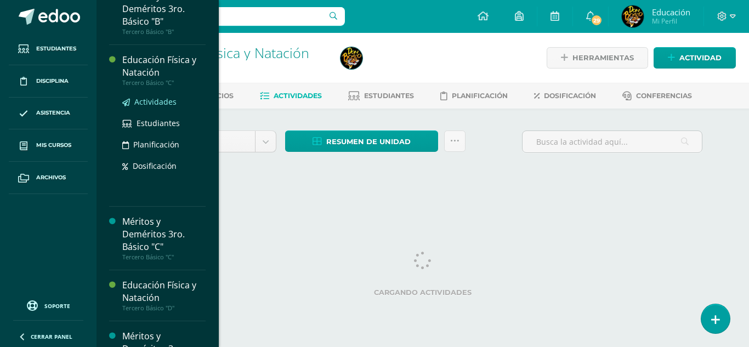
click at [154, 107] on span "Actividades" at bounding box center [155, 101] width 42 height 10
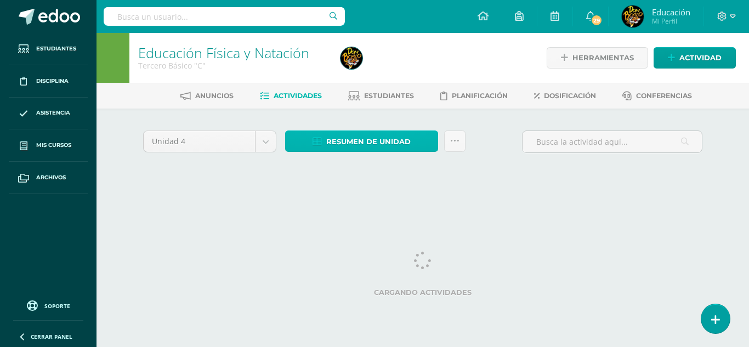
click at [366, 140] on span "Resumen de unidad" at bounding box center [368, 142] width 84 height 20
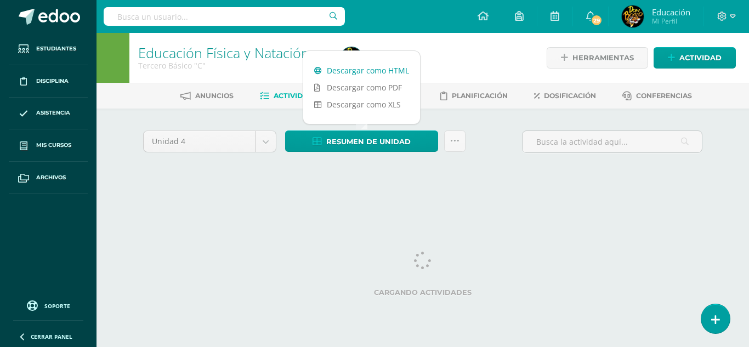
click at [352, 65] on link "Descargar como HTML" at bounding box center [361, 70] width 117 height 17
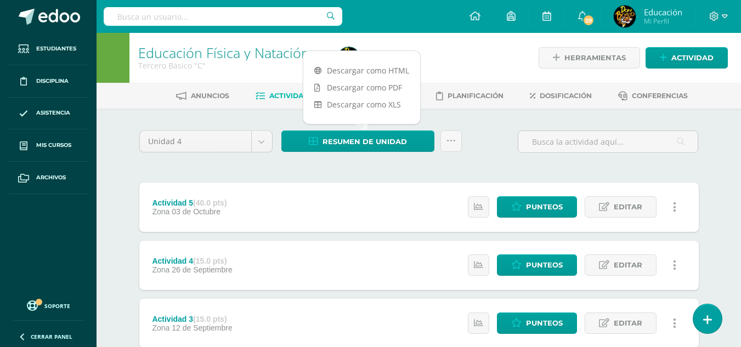
click at [120, 107] on div "Anuncios Actividades Estudiantes Planificación Dosificación Conferencias" at bounding box center [431, 96] width 670 height 26
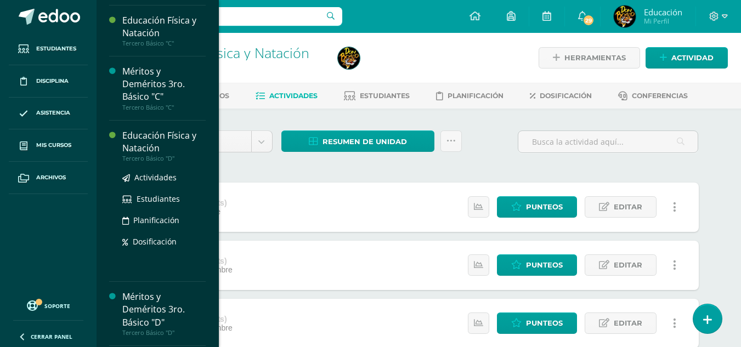
scroll to position [2910, 0]
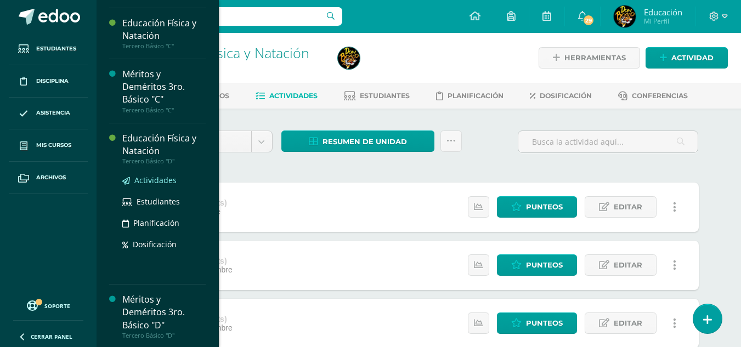
click at [163, 185] on span "Actividades" at bounding box center [155, 180] width 42 height 10
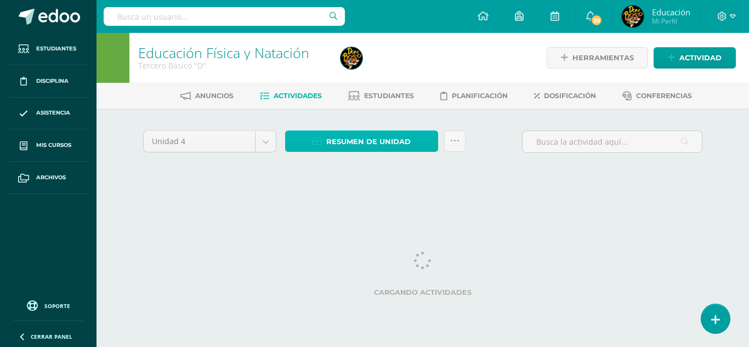
click at [396, 143] on span "Resumen de unidad" at bounding box center [368, 142] width 84 height 20
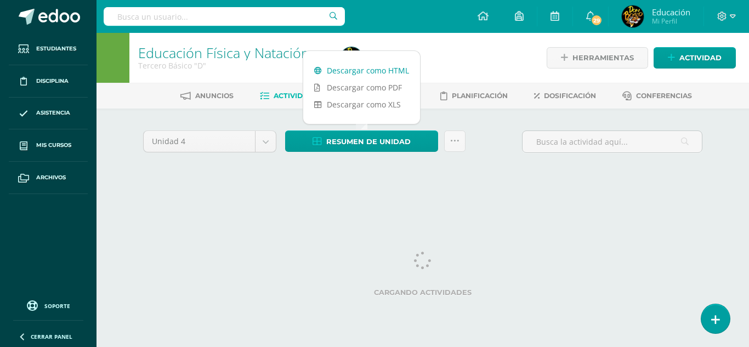
click at [367, 69] on link "Descargar como HTML" at bounding box center [361, 70] width 117 height 17
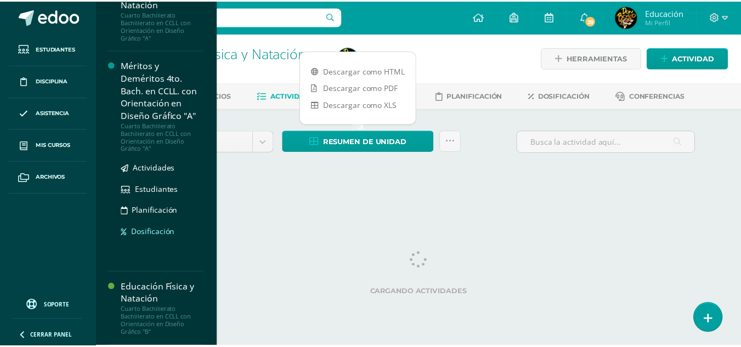
scroll to position [3599, 0]
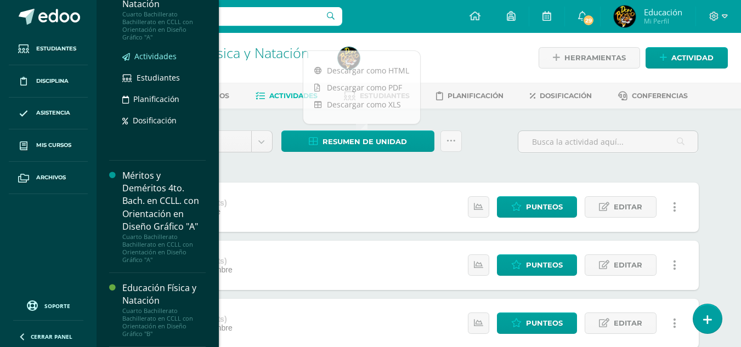
click at [162, 56] on span "Actividades" at bounding box center [155, 56] width 42 height 10
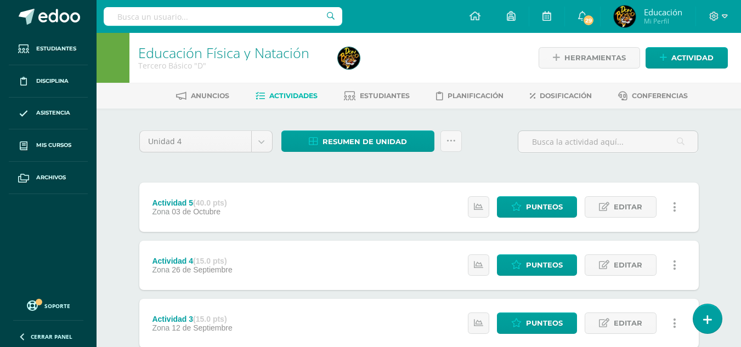
scroll to position [3488, 0]
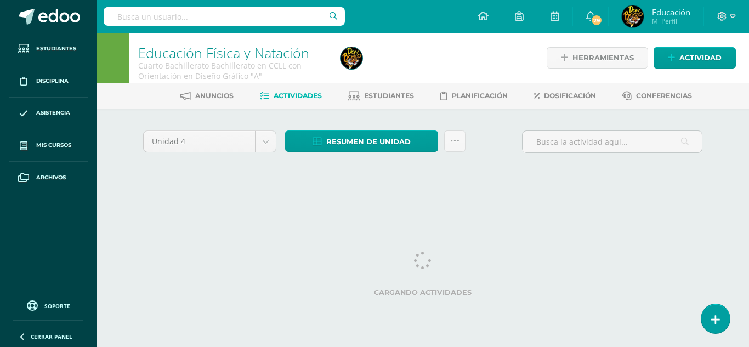
click at [505, 160] on div "Unidad 4 Unidad 1 Unidad 2 Unidad 3 Unidad 4 Resumen de unidad Descargar como H…" at bounding box center [423, 145] width 568 height 31
click at [370, 146] on span "Resumen de unidad" at bounding box center [368, 142] width 84 height 20
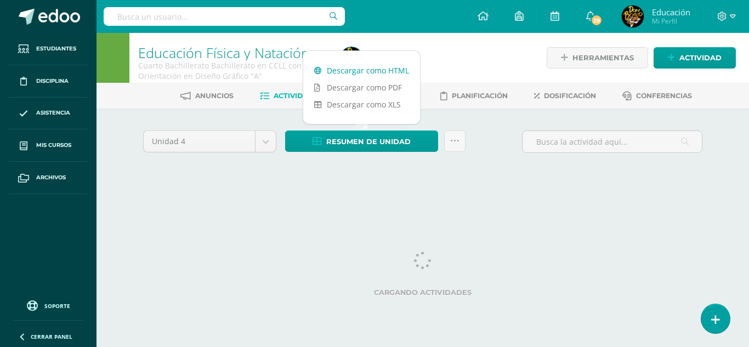
click at [377, 69] on link "Descargar como HTML" at bounding box center [361, 70] width 117 height 17
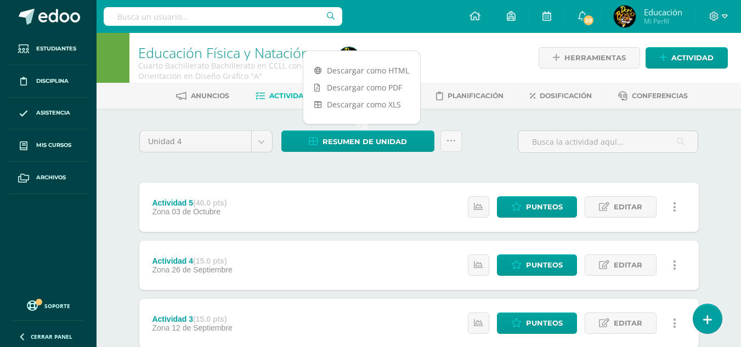
click at [482, 130] on div "Unidad 4 Unidad 1 Unidad 2 Unidad 3 Unidad 4 Resumen de unidad Subir actividade…" at bounding box center [419, 145] width 568 height 31
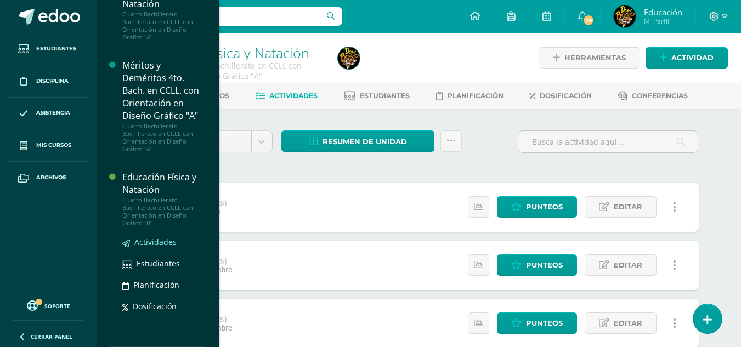
scroll to position [190, 0]
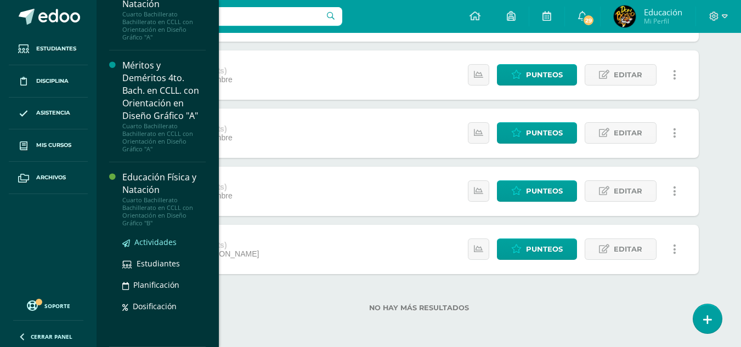
click at [150, 237] on span "Actividades" at bounding box center [155, 242] width 42 height 10
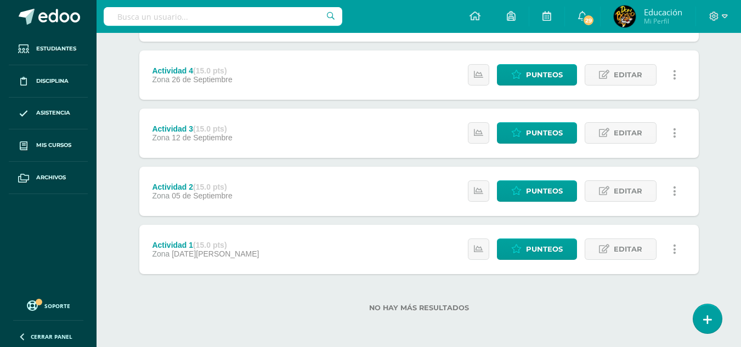
scroll to position [3488, 0]
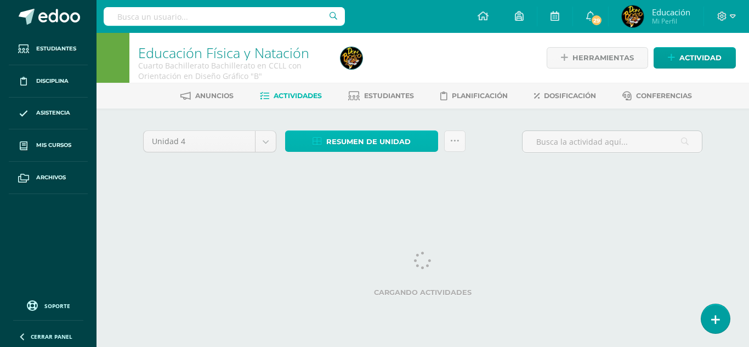
click at [372, 138] on span "Resumen de unidad" at bounding box center [368, 142] width 84 height 20
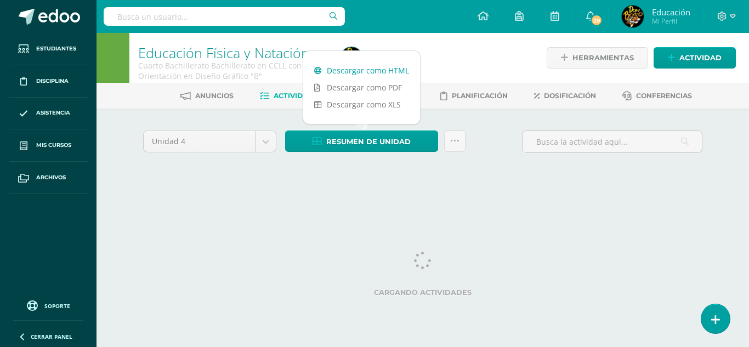
click at [360, 68] on link "Descargar como HTML" at bounding box center [361, 70] width 117 height 17
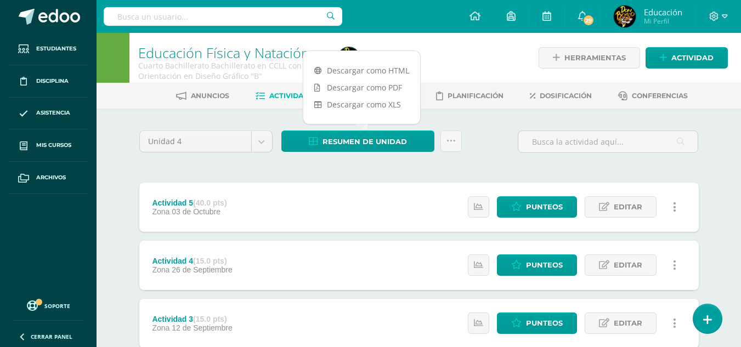
click at [459, 50] on div at bounding box center [435, 58] width 204 height 50
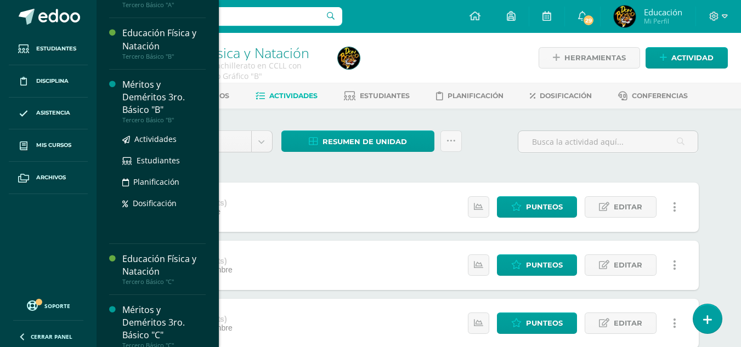
scroll to position [3000, 0]
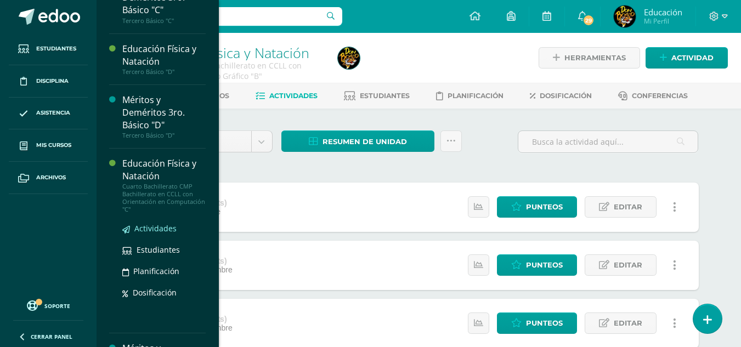
click at [161, 234] on span "Actividades" at bounding box center [155, 228] width 42 height 10
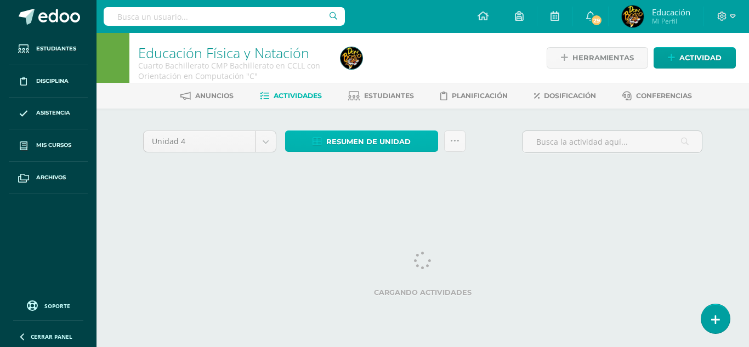
click at [397, 142] on span "Resumen de unidad" at bounding box center [368, 142] width 84 height 20
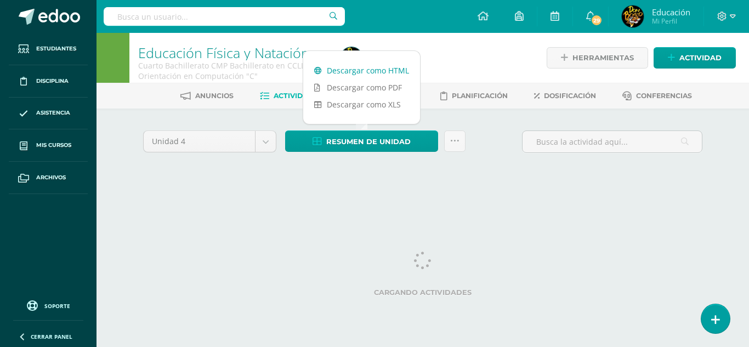
click at [373, 67] on link "Descargar como HTML" at bounding box center [361, 70] width 117 height 17
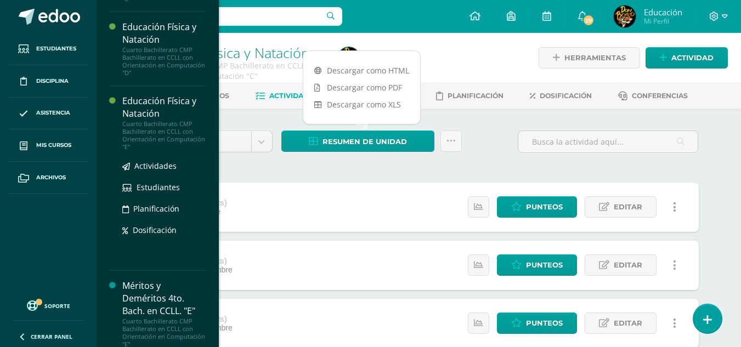
scroll to position [3187, 0]
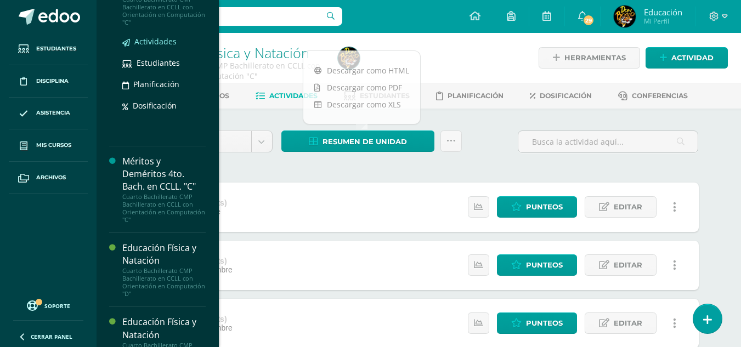
click at [166, 47] on span "Actividades" at bounding box center [155, 41] width 42 height 10
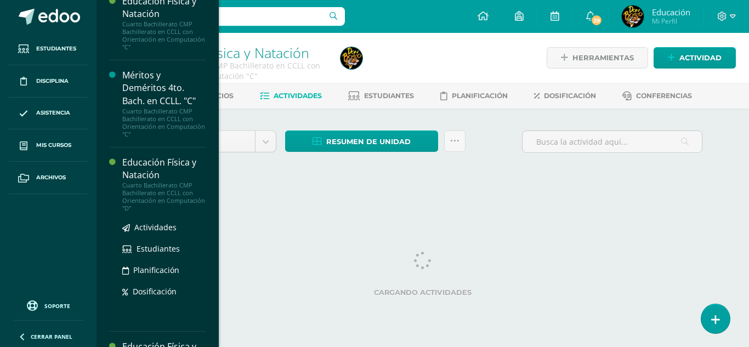
scroll to position [3272, 0]
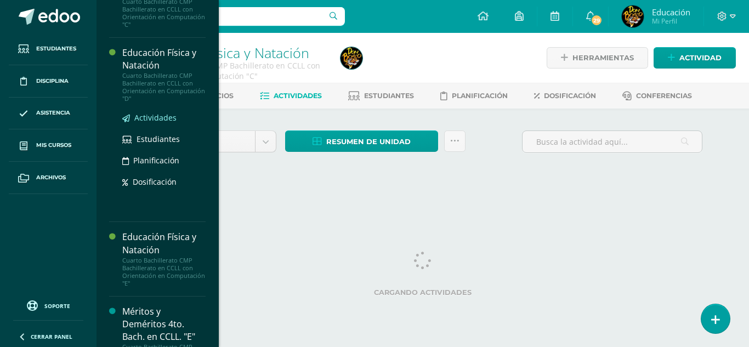
click at [156, 123] on span "Actividades" at bounding box center [155, 117] width 42 height 10
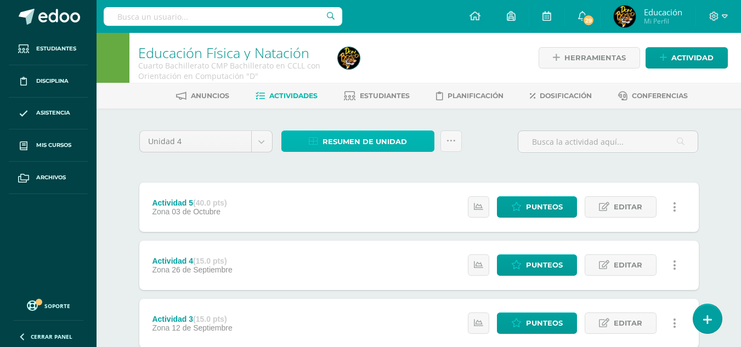
click at [365, 139] on span "Resumen de unidad" at bounding box center [364, 142] width 84 height 20
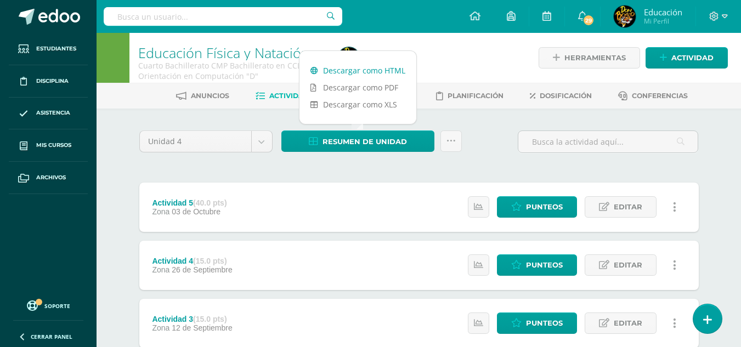
click at [351, 65] on link "Descargar como HTML" at bounding box center [357, 70] width 117 height 17
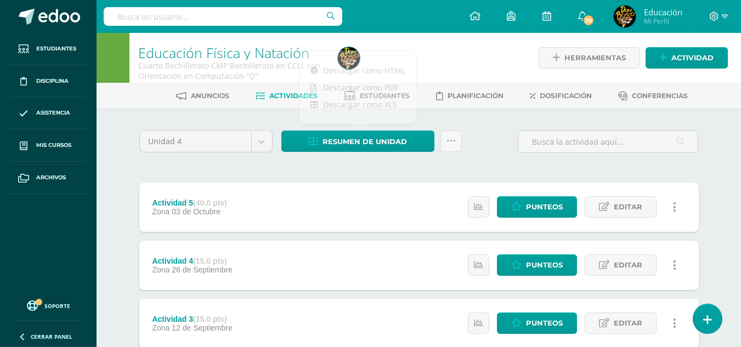
click at [483, 130] on div "Unidad 4 Unidad 1 Unidad 2 Unidad 3 Unidad 4 Resumen de unidad Subir actividade…" at bounding box center [419, 145] width 568 height 31
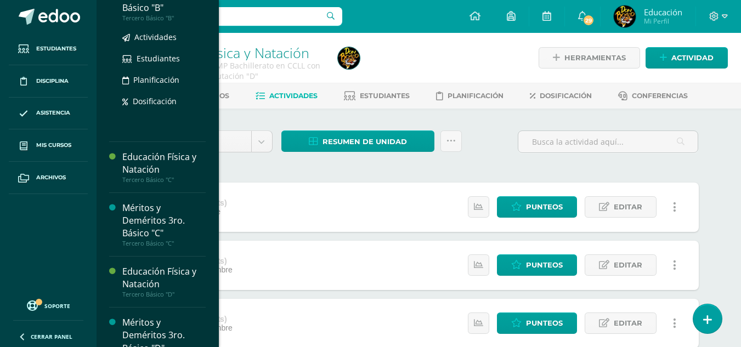
scroll to position [3216, 0]
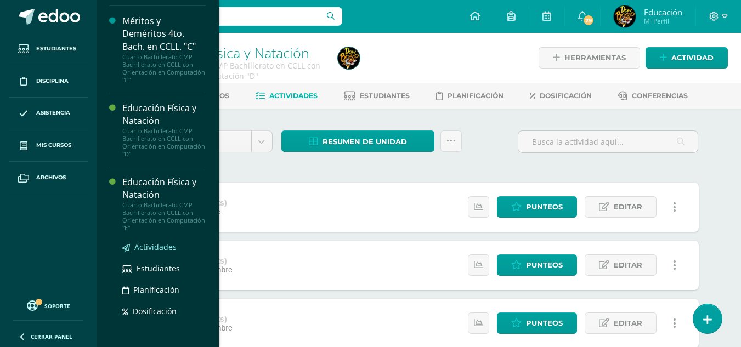
click at [154, 252] on span "Actividades" at bounding box center [155, 247] width 42 height 10
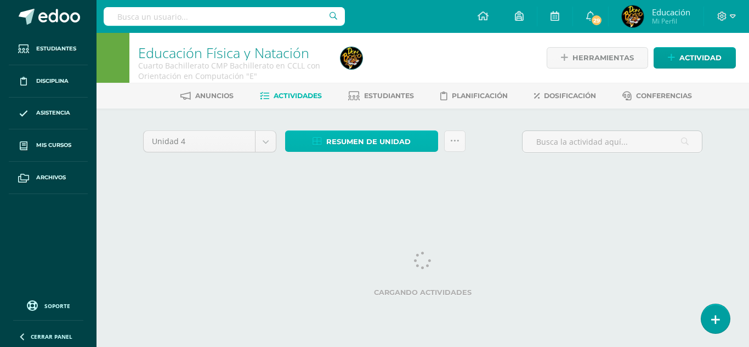
click at [385, 142] on span "Resumen de unidad" at bounding box center [368, 142] width 84 height 20
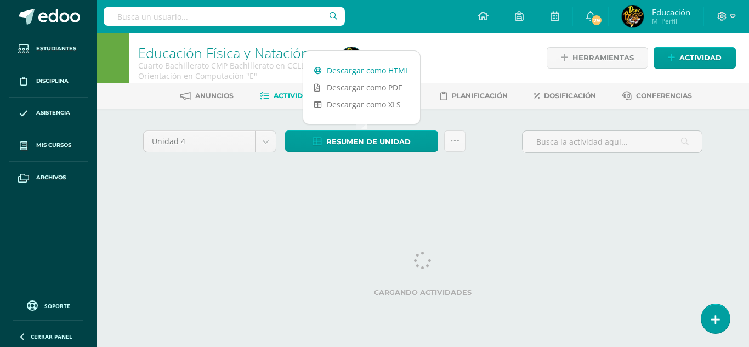
click at [368, 69] on link "Descargar como HTML" at bounding box center [361, 70] width 117 height 17
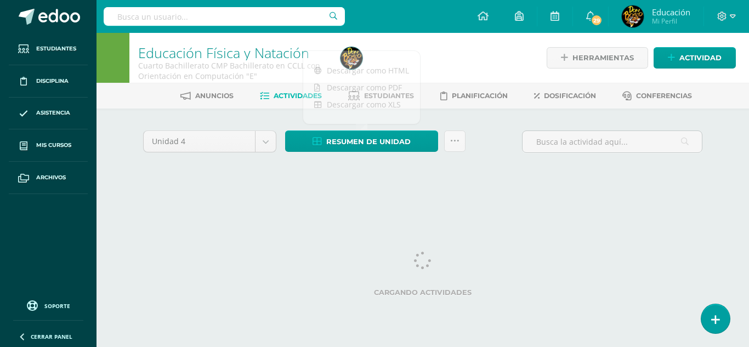
click at [507, 170] on div "Unidad 4 Unidad 1 Unidad 2 Unidad 3 Unidad 4 Resumen de unidad Subir actividade…" at bounding box center [423, 156] width 568 height 52
click at [723, 14] on icon at bounding box center [722, 17] width 10 height 10
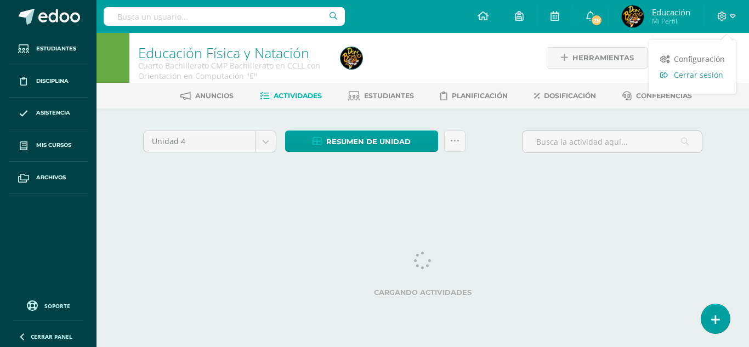
click at [696, 76] on span "Cerrar sesión" at bounding box center [698, 75] width 49 height 10
